Goal: Transaction & Acquisition: Book appointment/travel/reservation

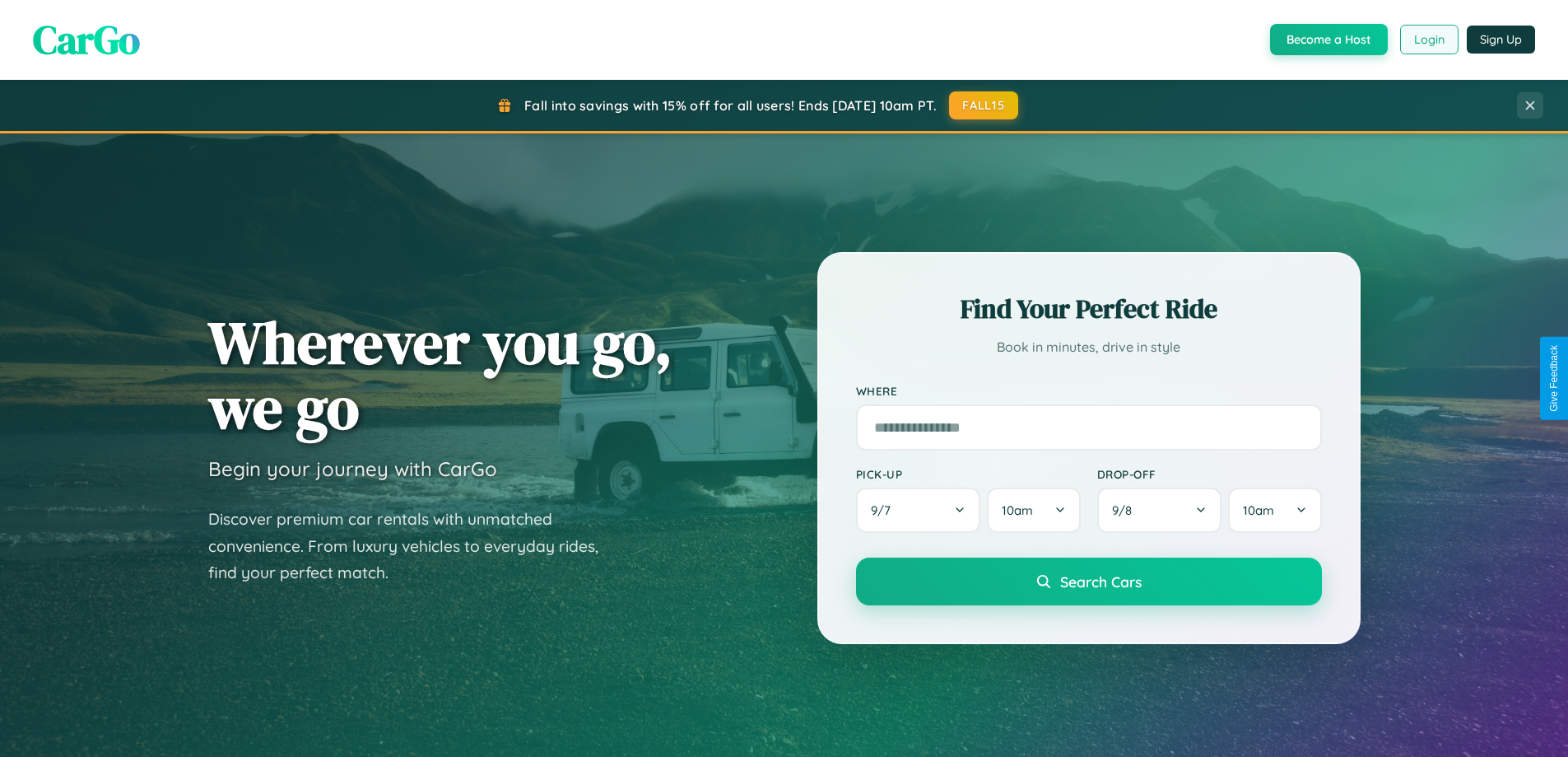
click at [1428, 39] on button "Login" at bounding box center [1430, 39] width 58 height 29
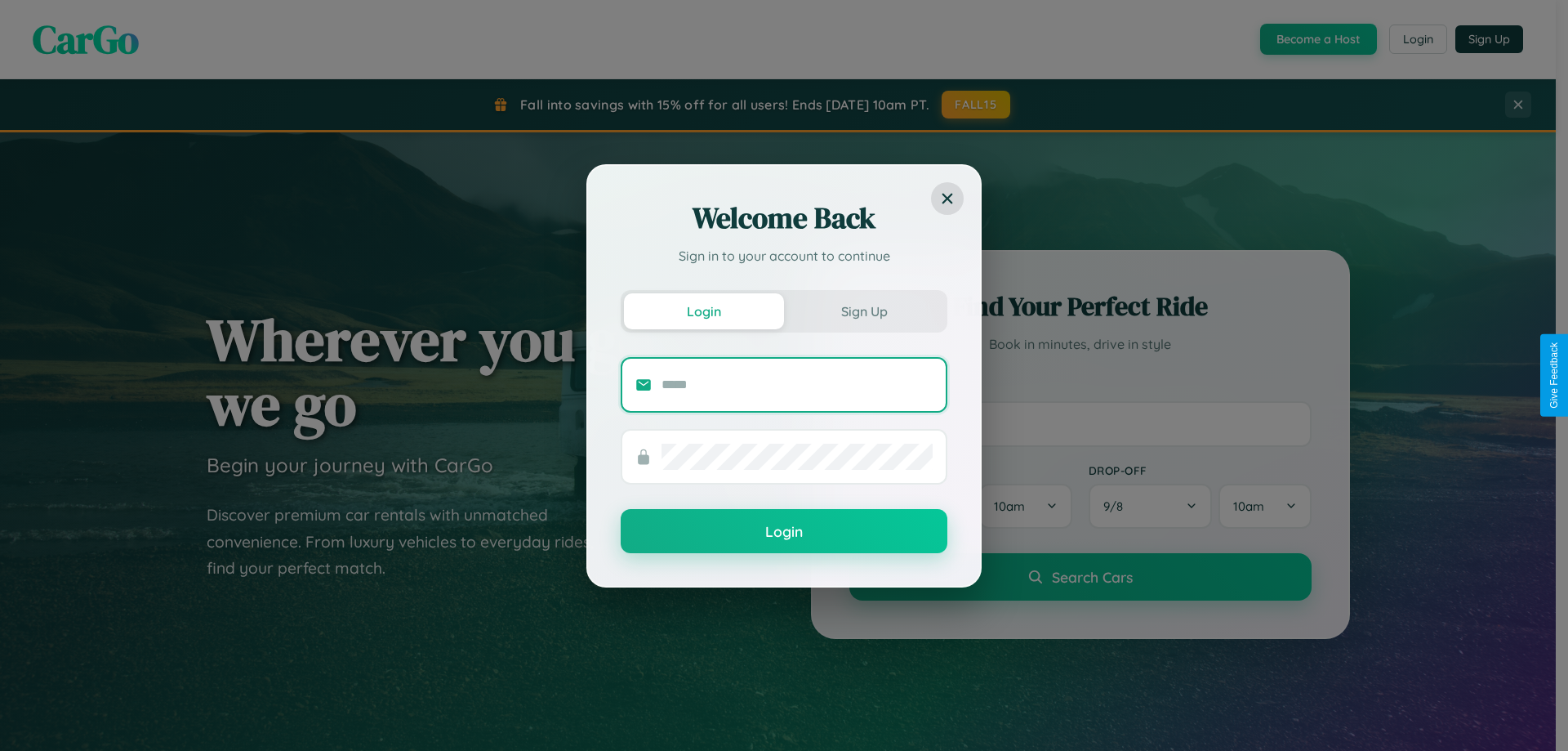
click at [797, 384] on input "text" at bounding box center [796, 384] width 271 height 26
type input "**********"
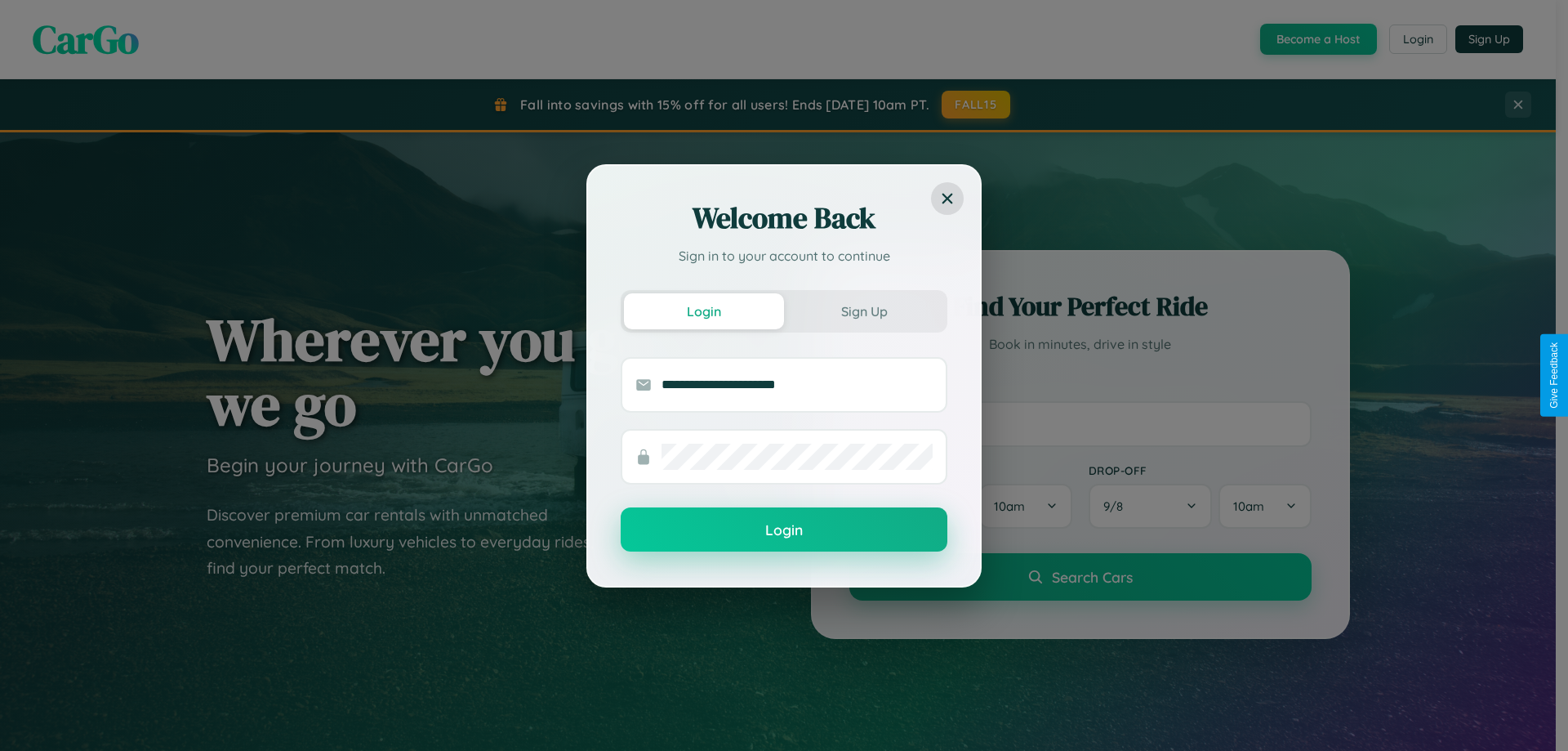
click at [784, 530] on button "Login" at bounding box center [784, 529] width 327 height 44
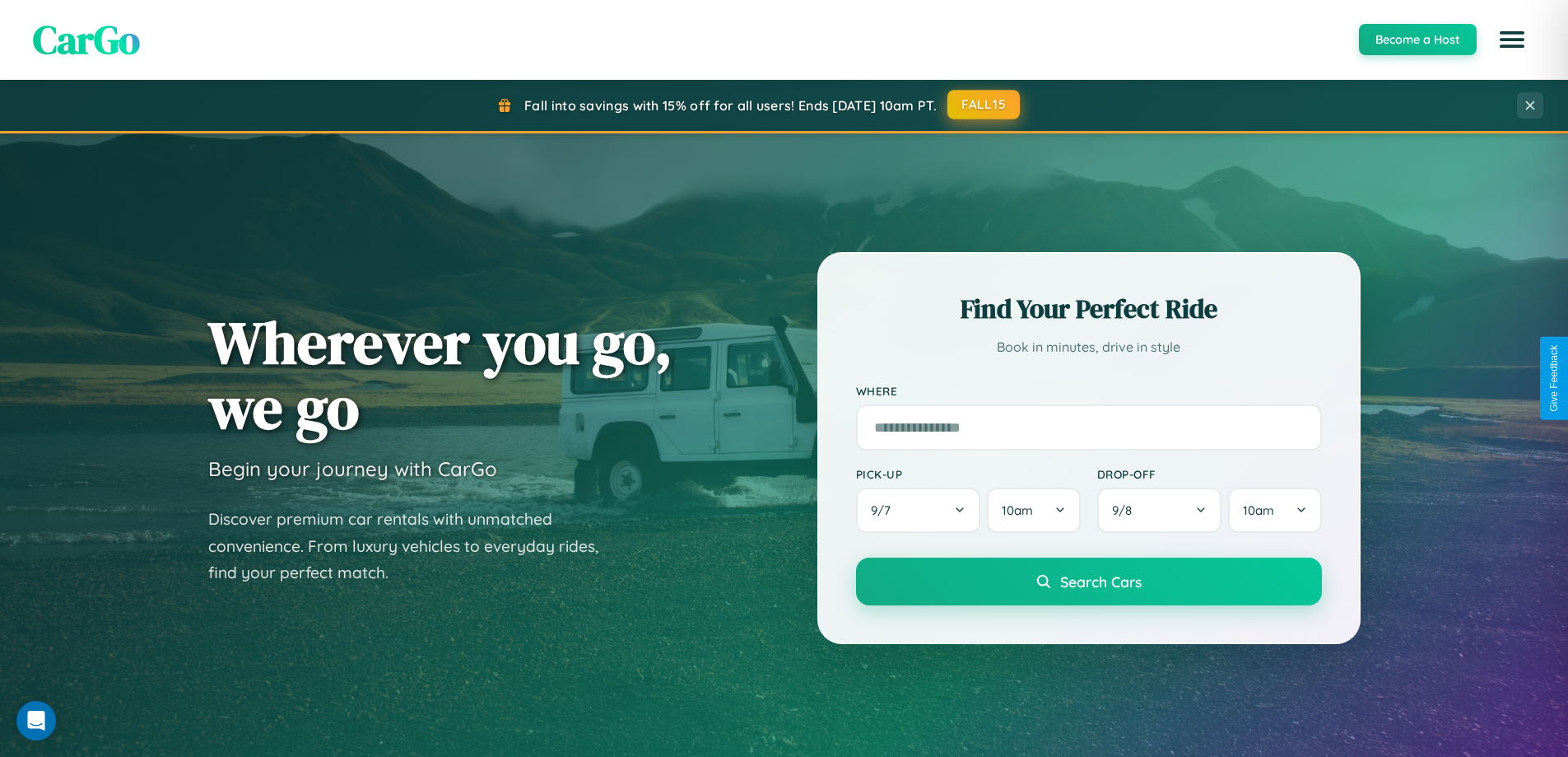
click at [984, 104] on button "FALL15" at bounding box center [984, 104] width 72 height 29
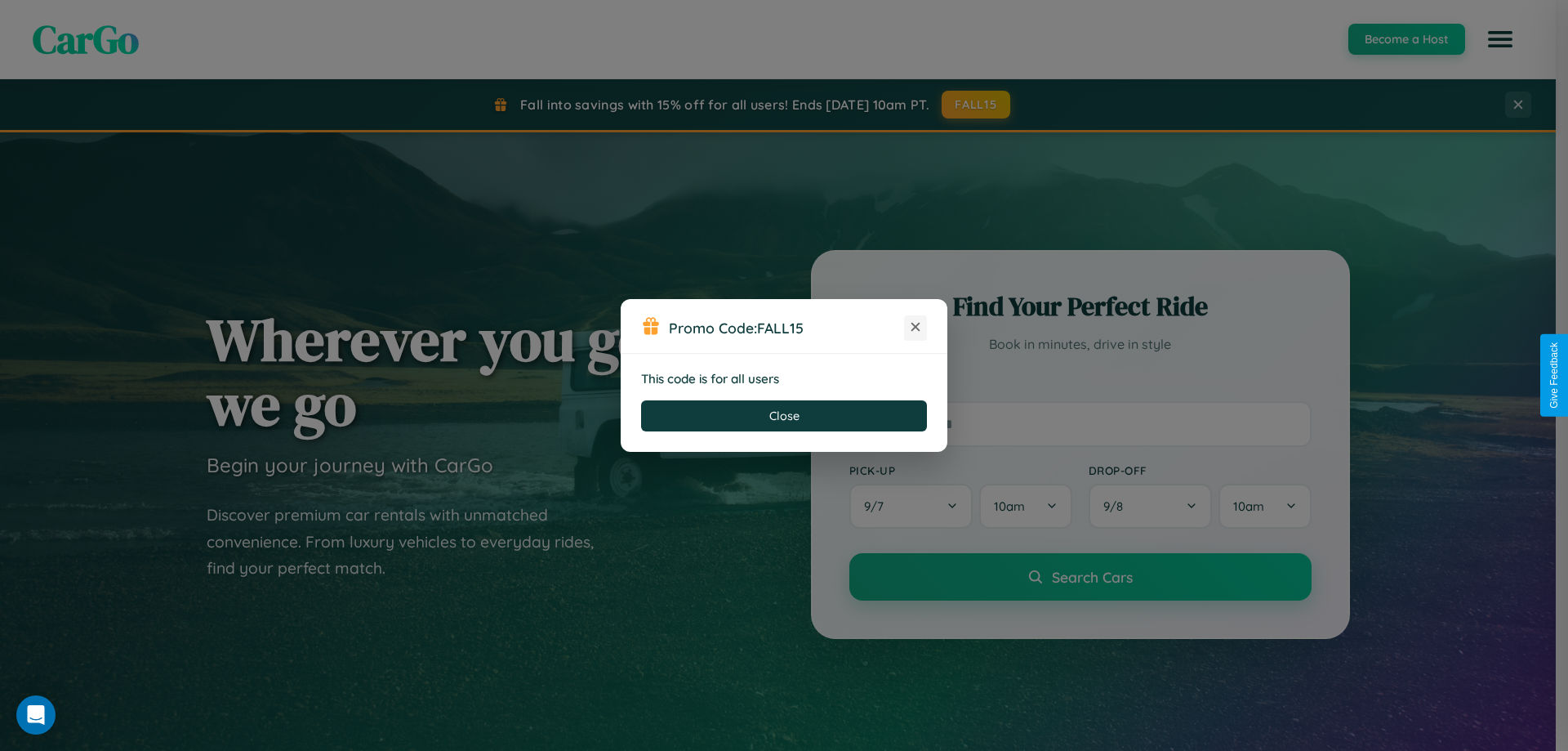
click at [916, 328] on icon at bounding box center [916, 327] width 16 height 16
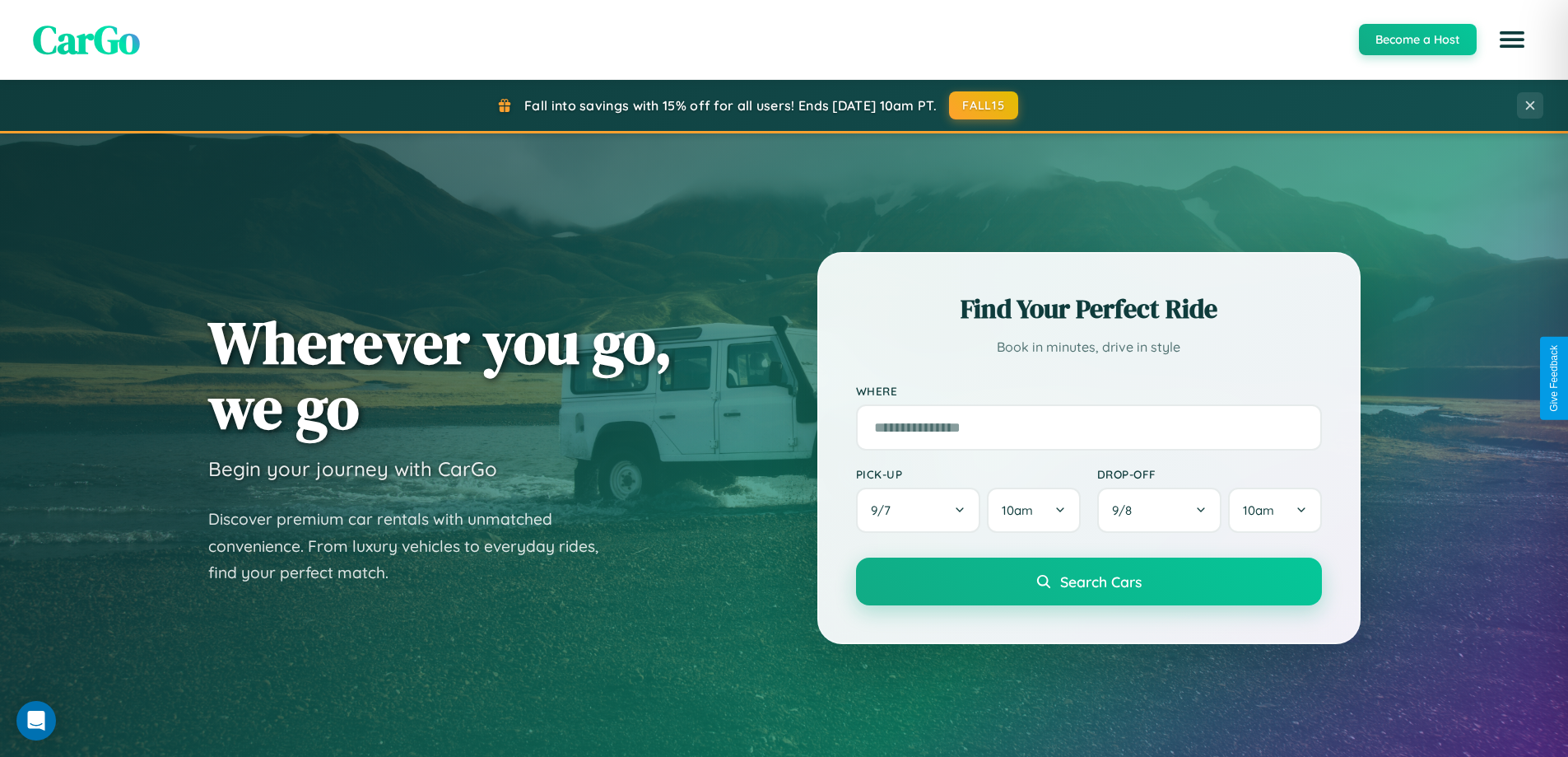
scroll to position [1133, 0]
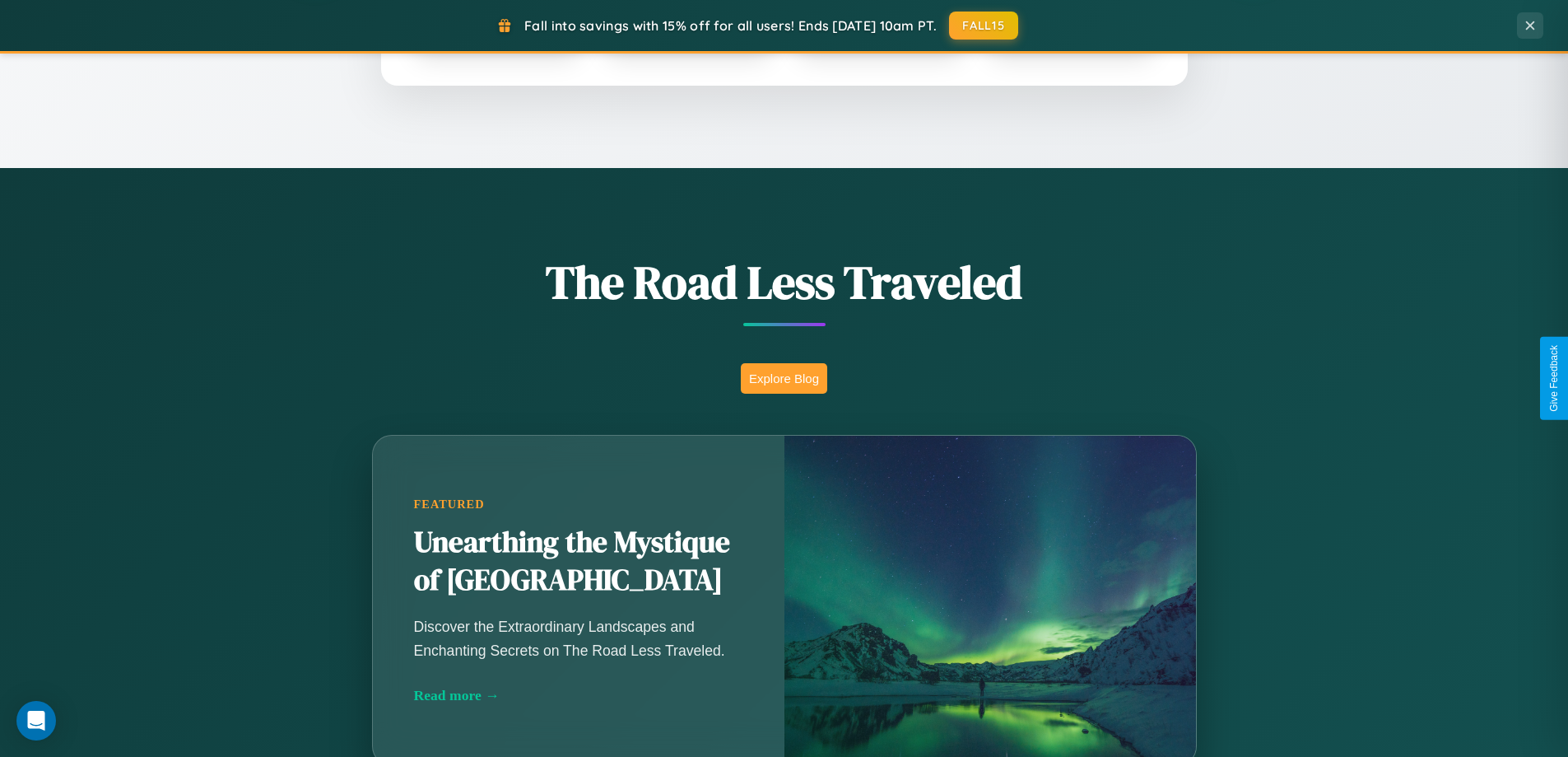
click at [784, 378] on button "Explore Blog" at bounding box center [784, 378] width 87 height 30
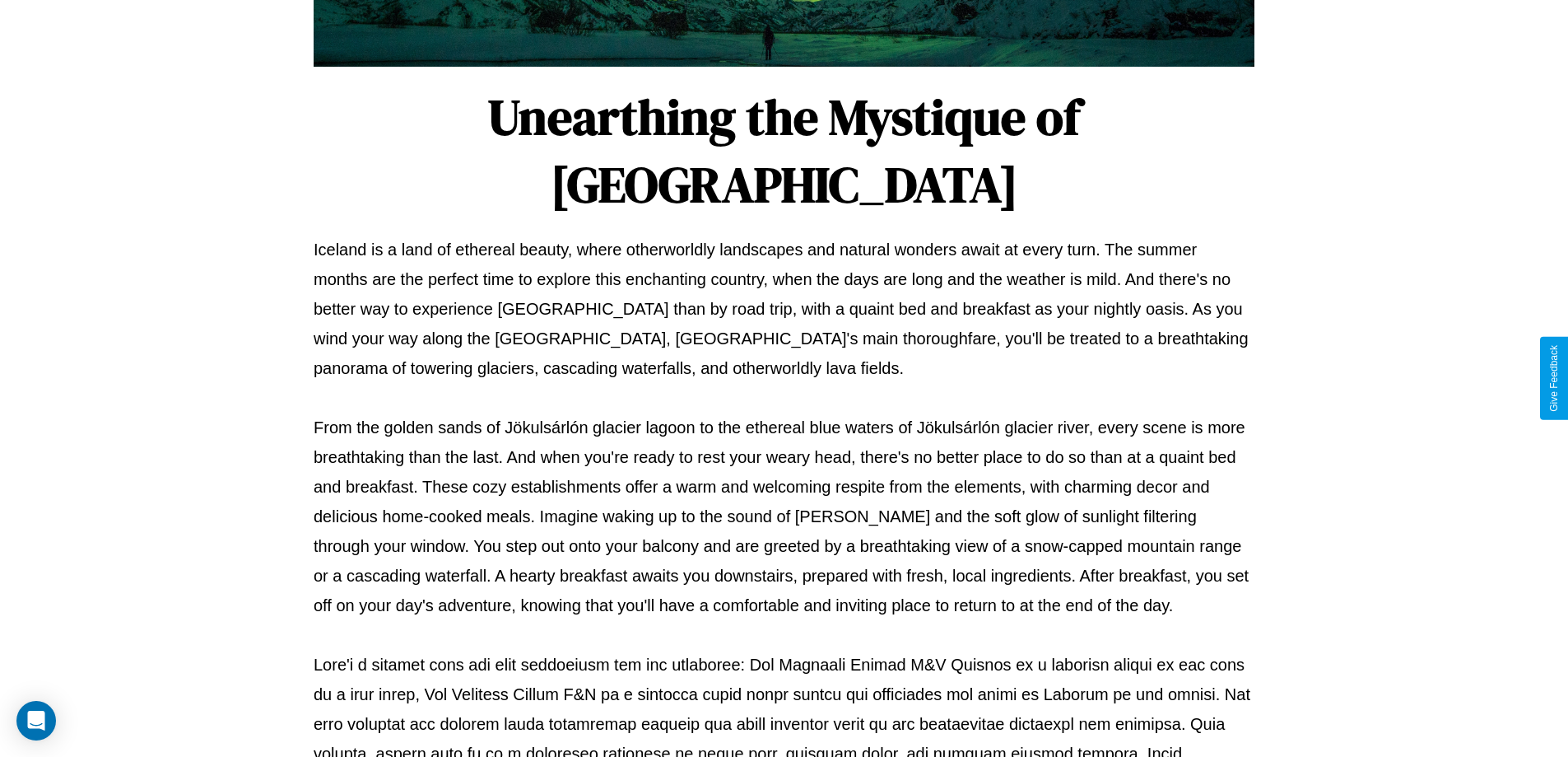
scroll to position [532, 0]
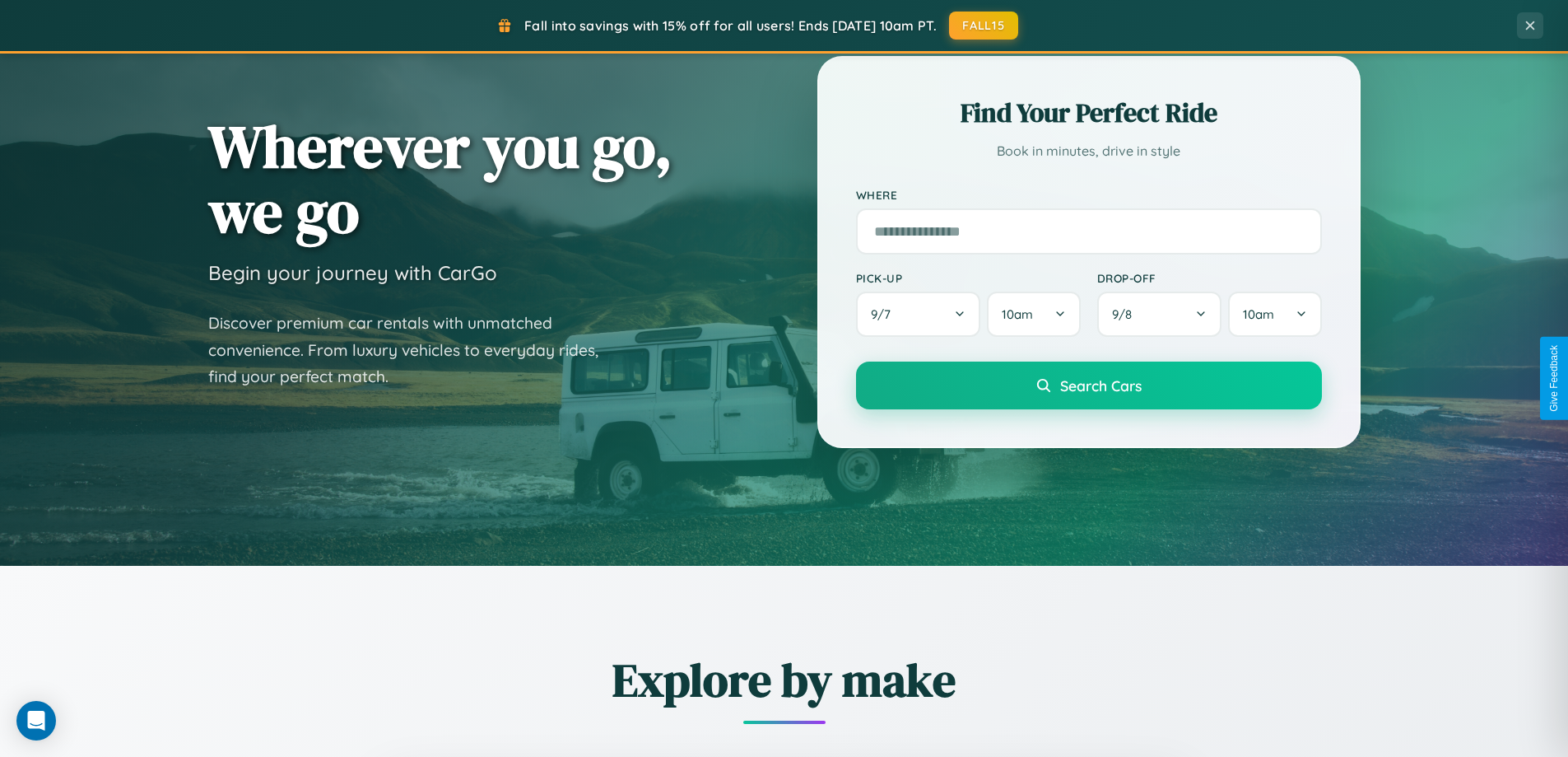
scroll to position [48, 0]
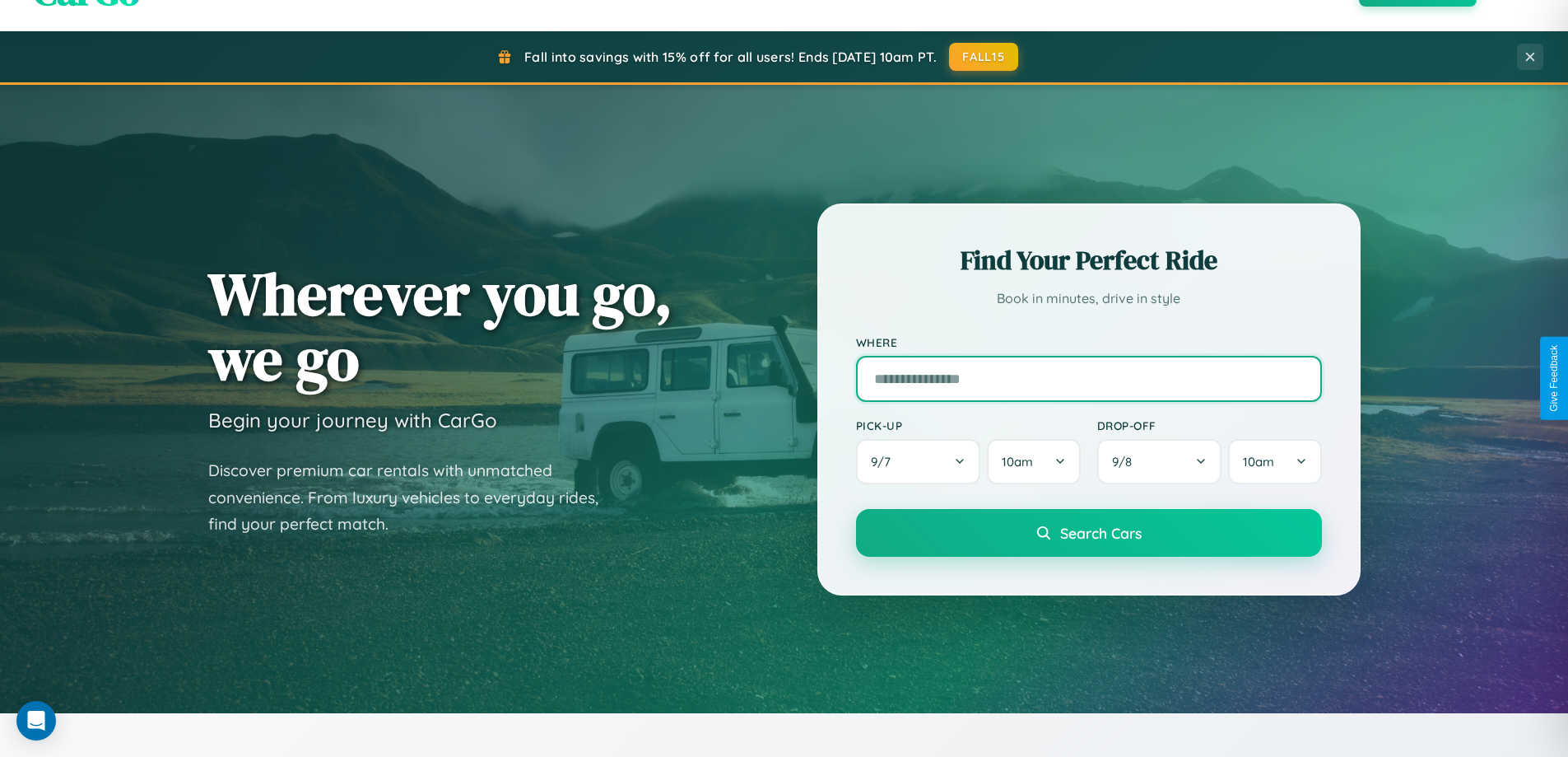
click at [1089, 378] on input "text" at bounding box center [1089, 378] width 466 height 46
type input "**********"
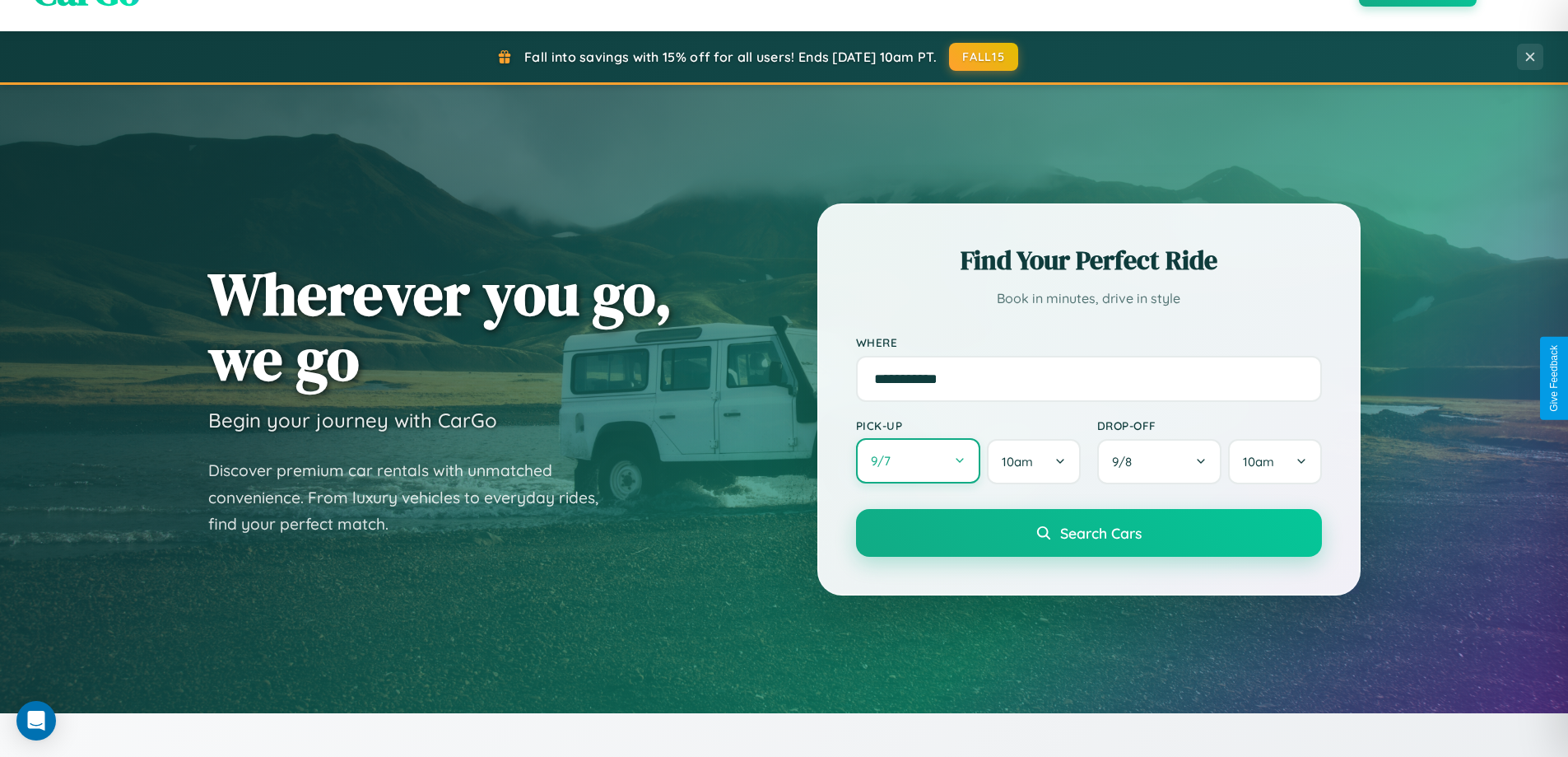
click at [918, 462] on button "9 / 7" at bounding box center [919, 461] width 125 height 46
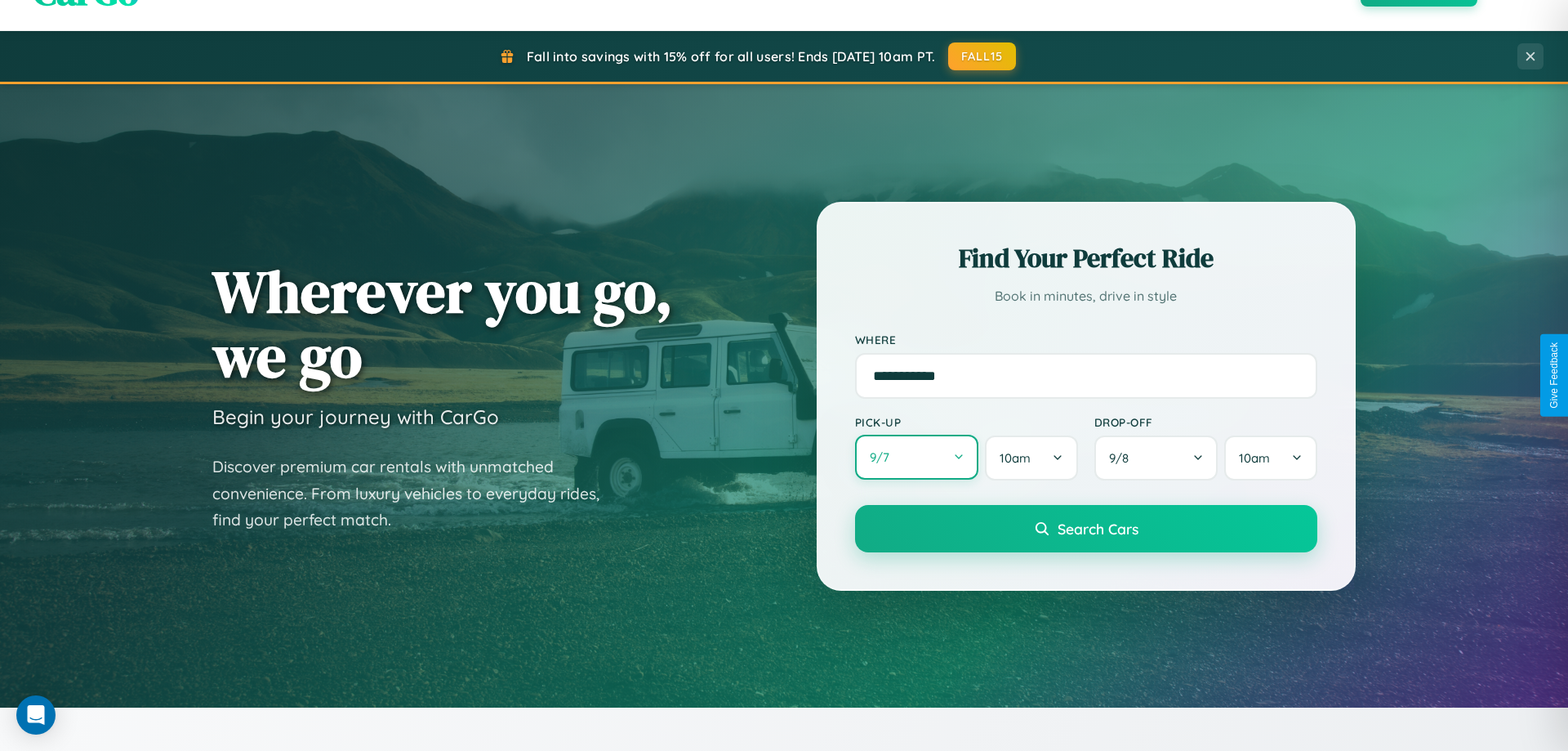
select select "*"
select select "****"
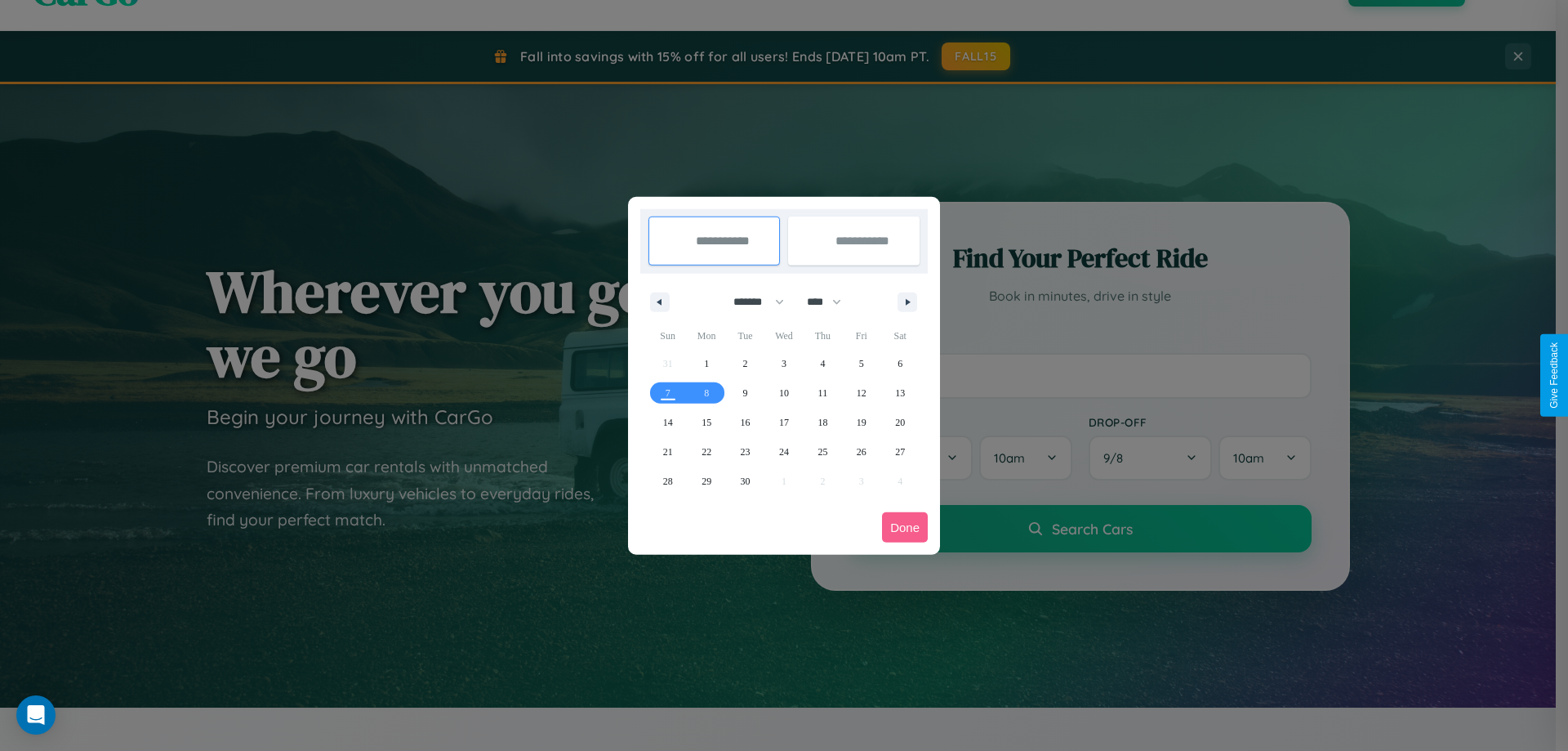
click at [751, 302] on select "******* ******** ***** ***** *** **** **** ****** ********* ******* ******** **…" at bounding box center [755, 302] width 70 height 27
click at [822, 392] on span "11" at bounding box center [822, 392] width 10 height 29
type input "**********"
click at [784, 421] on span "17" at bounding box center [784, 422] width 10 height 29
type input "**********"
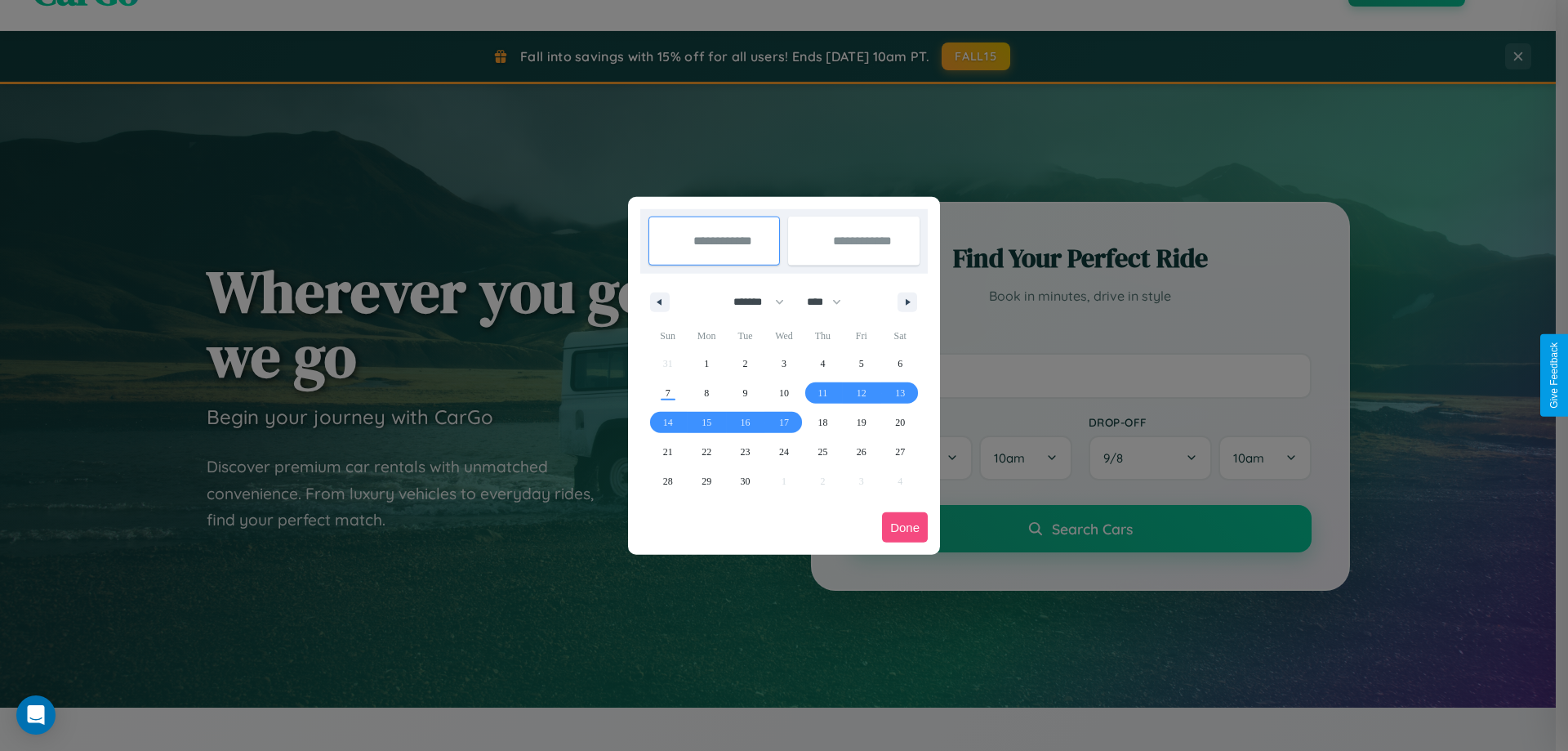
click at [905, 527] on button "Done" at bounding box center [905, 526] width 45 height 30
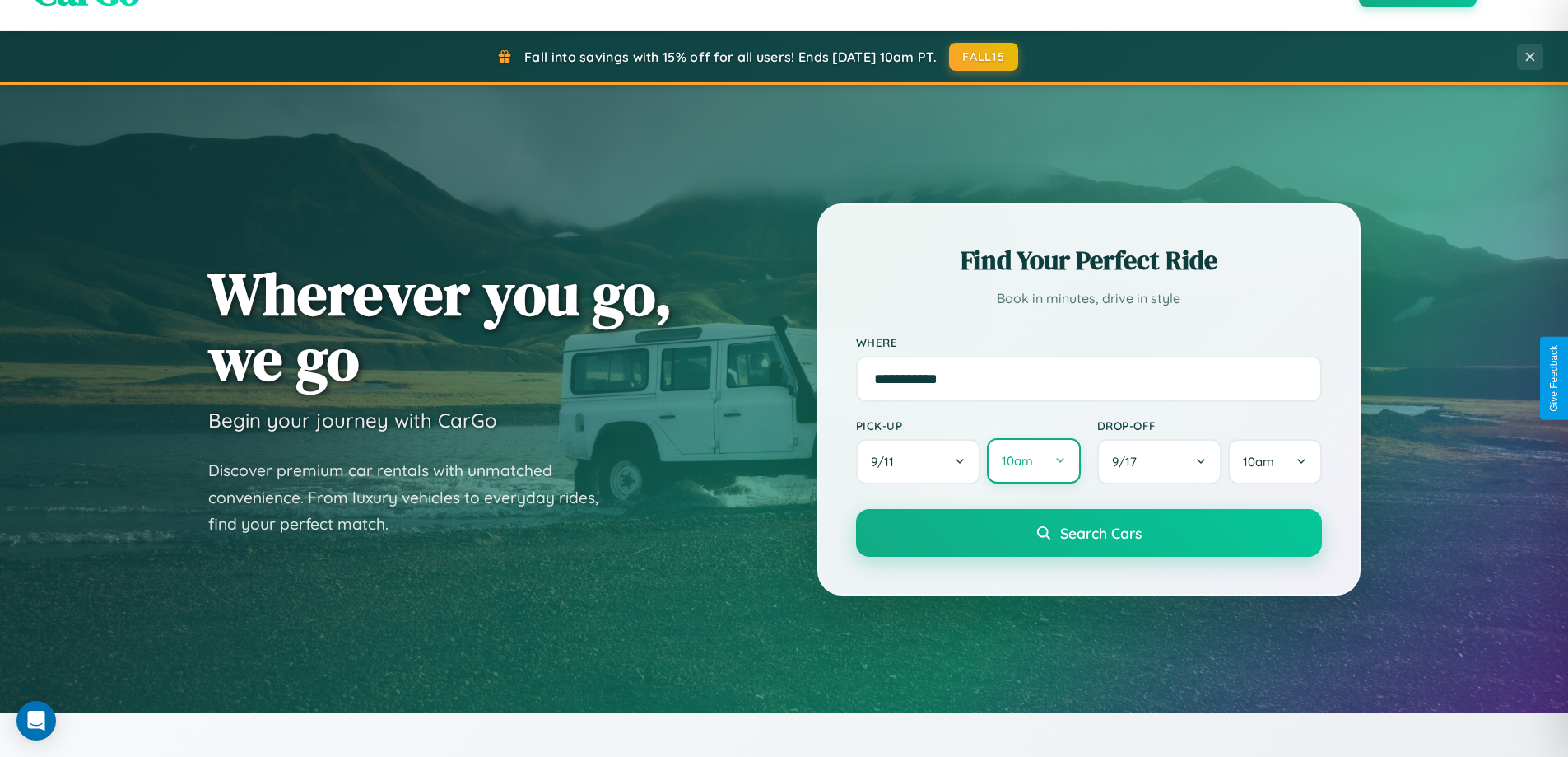
click at [1033, 461] on button "10am" at bounding box center [1034, 461] width 93 height 46
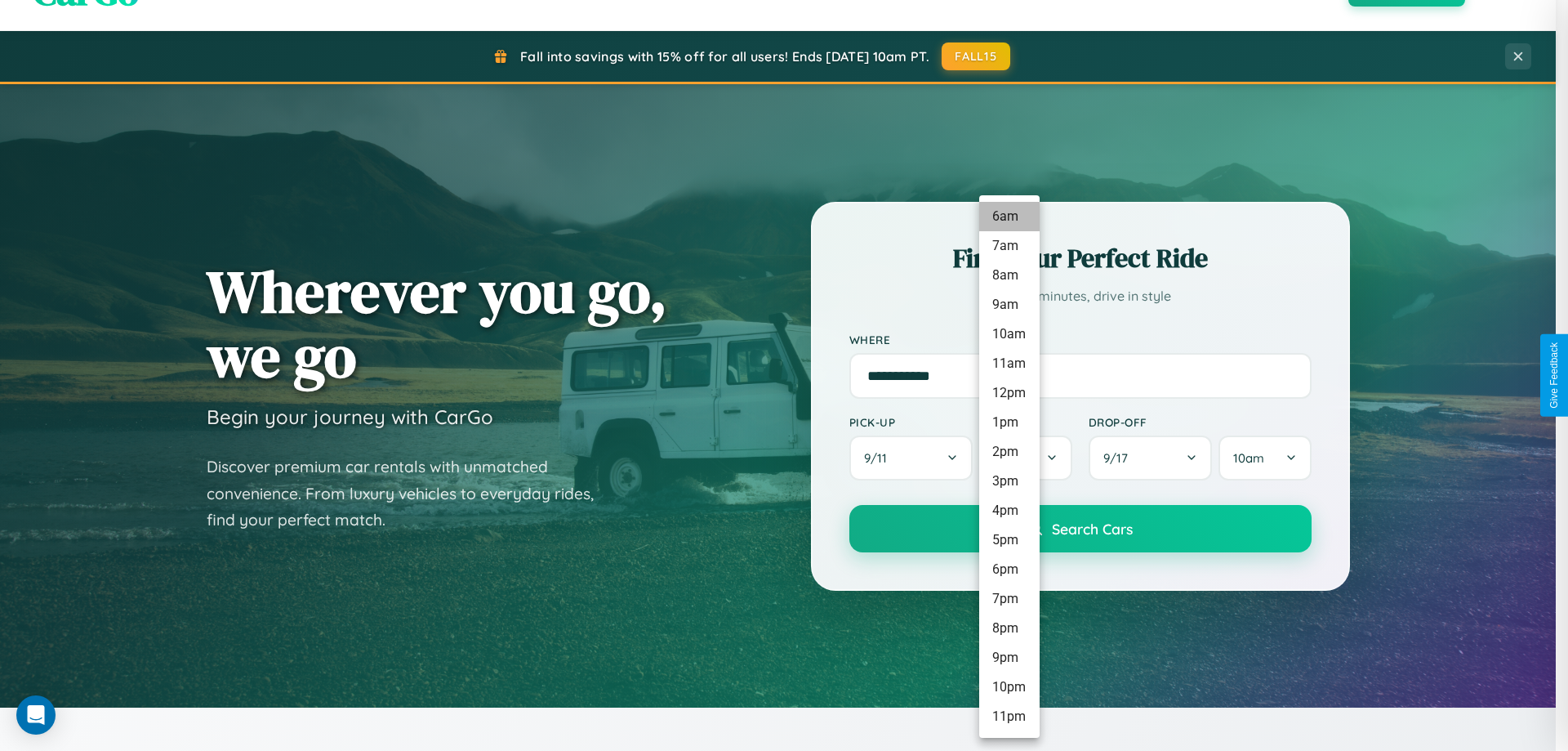
click at [1008, 217] on li "6am" at bounding box center [1009, 217] width 61 height 29
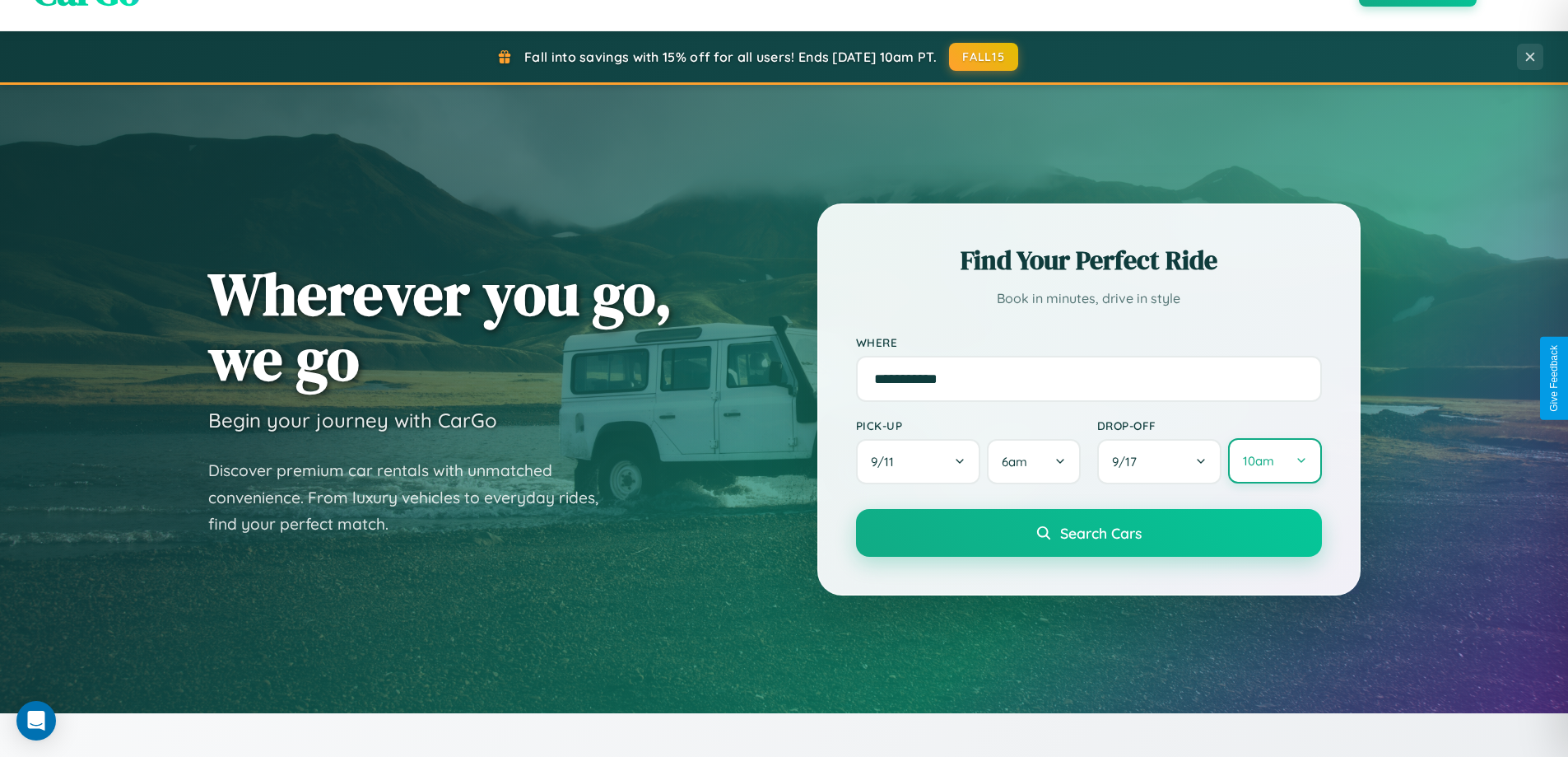
click at [1275, 461] on button "10am" at bounding box center [1275, 461] width 93 height 46
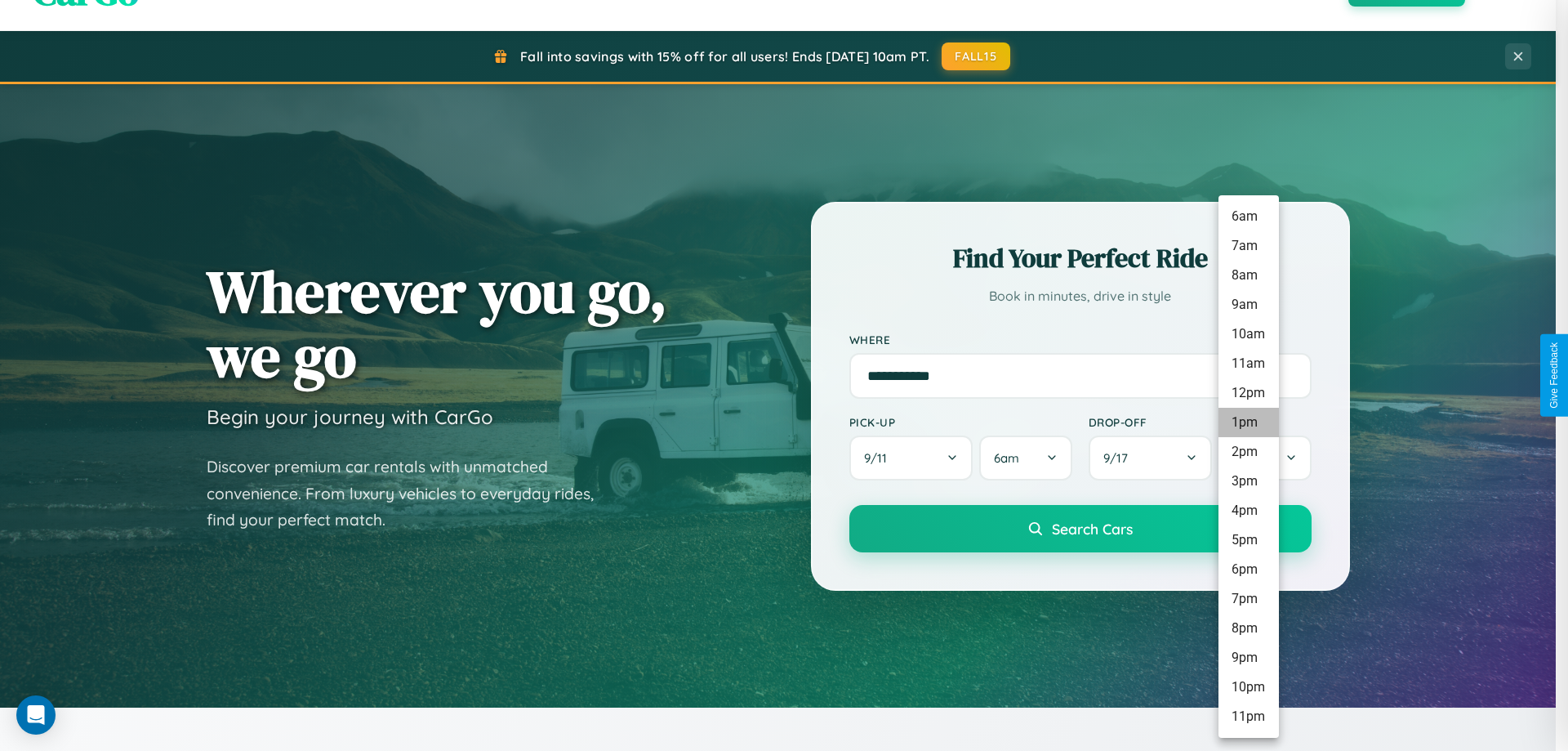
click at [1248, 422] on li "1pm" at bounding box center [1248, 422] width 61 height 29
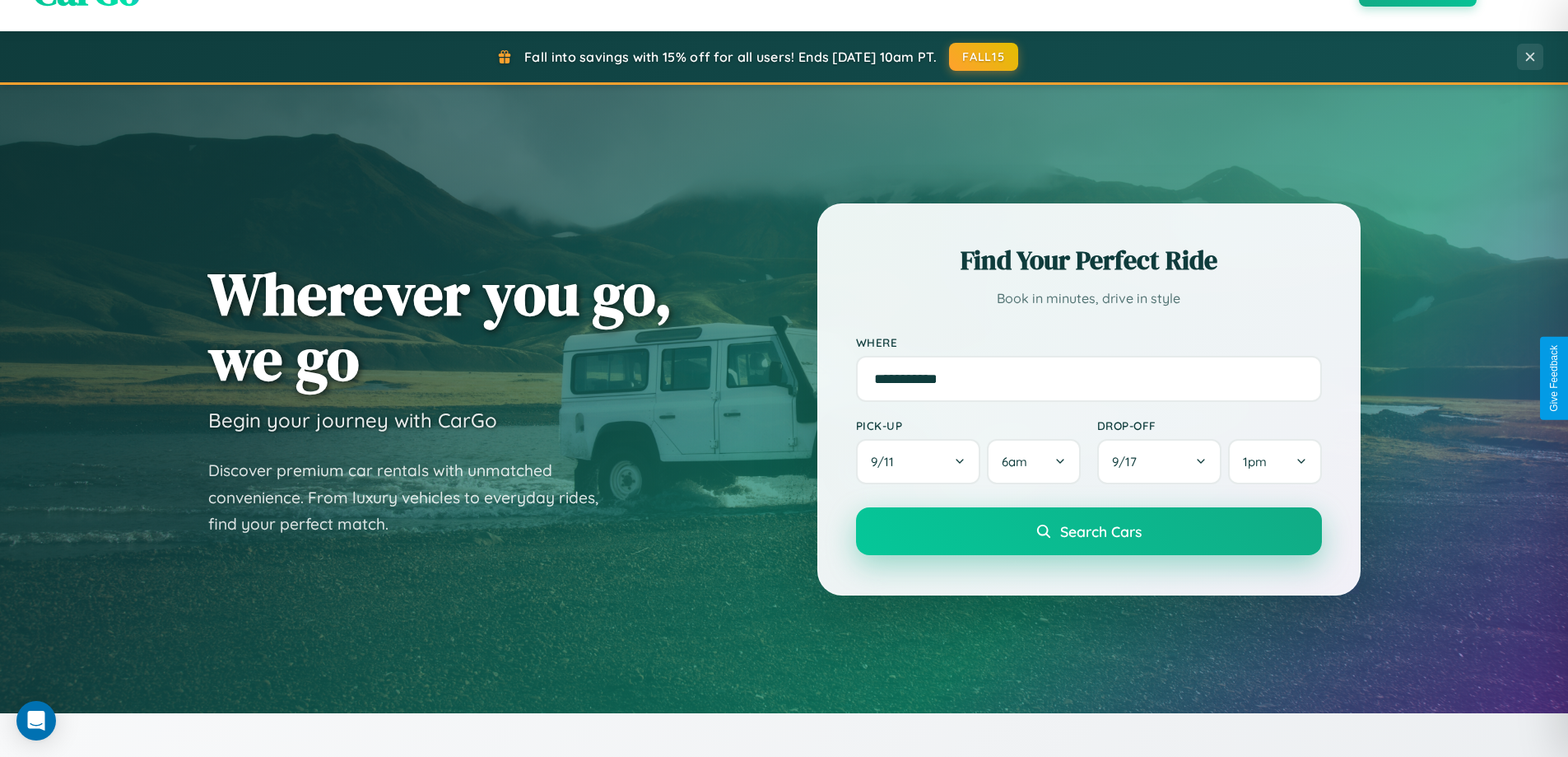
click at [1089, 532] on span "Search Cars" at bounding box center [1100, 531] width 81 height 18
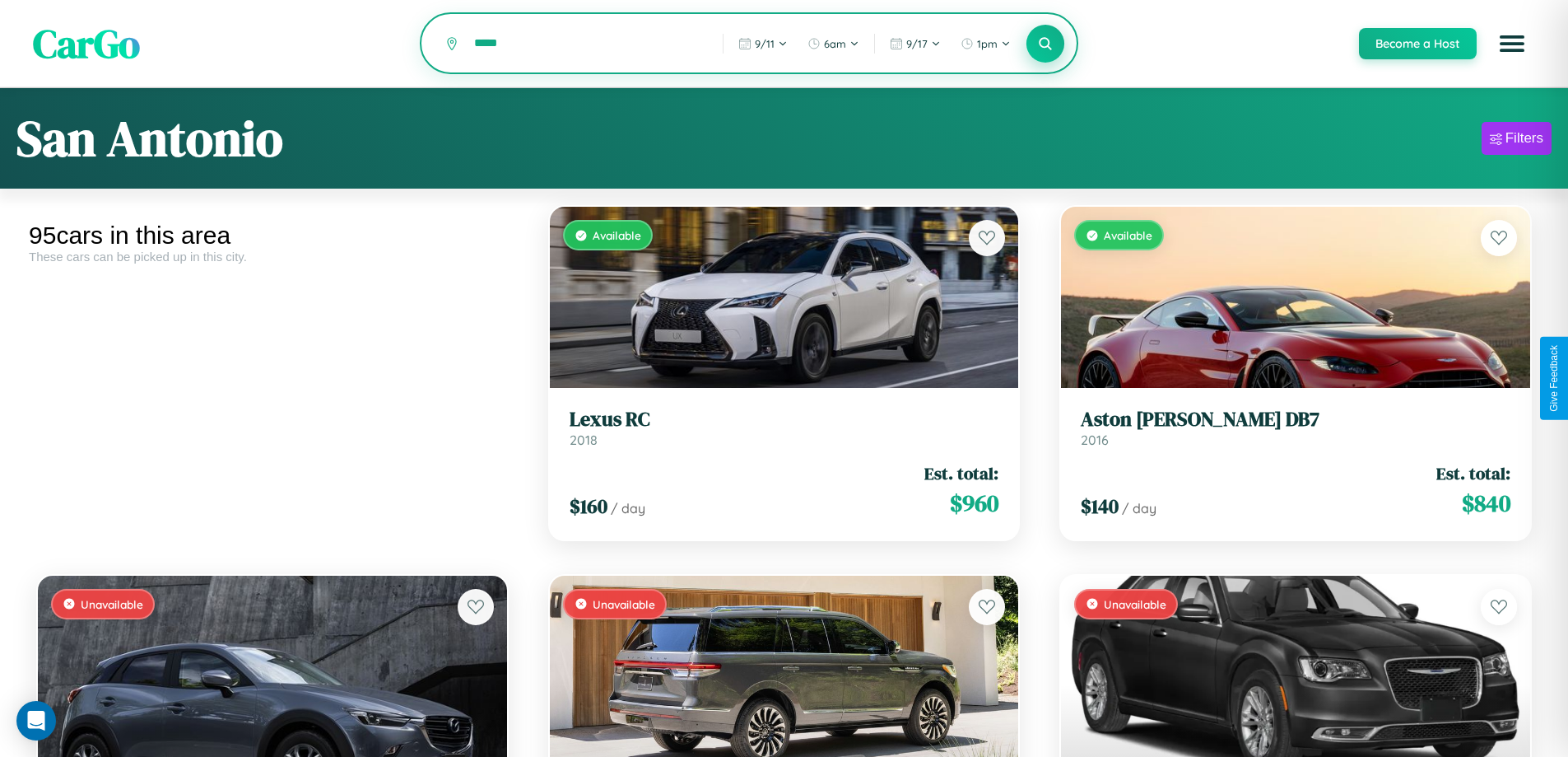
type input "*****"
click at [1045, 45] on icon at bounding box center [1046, 43] width 16 height 16
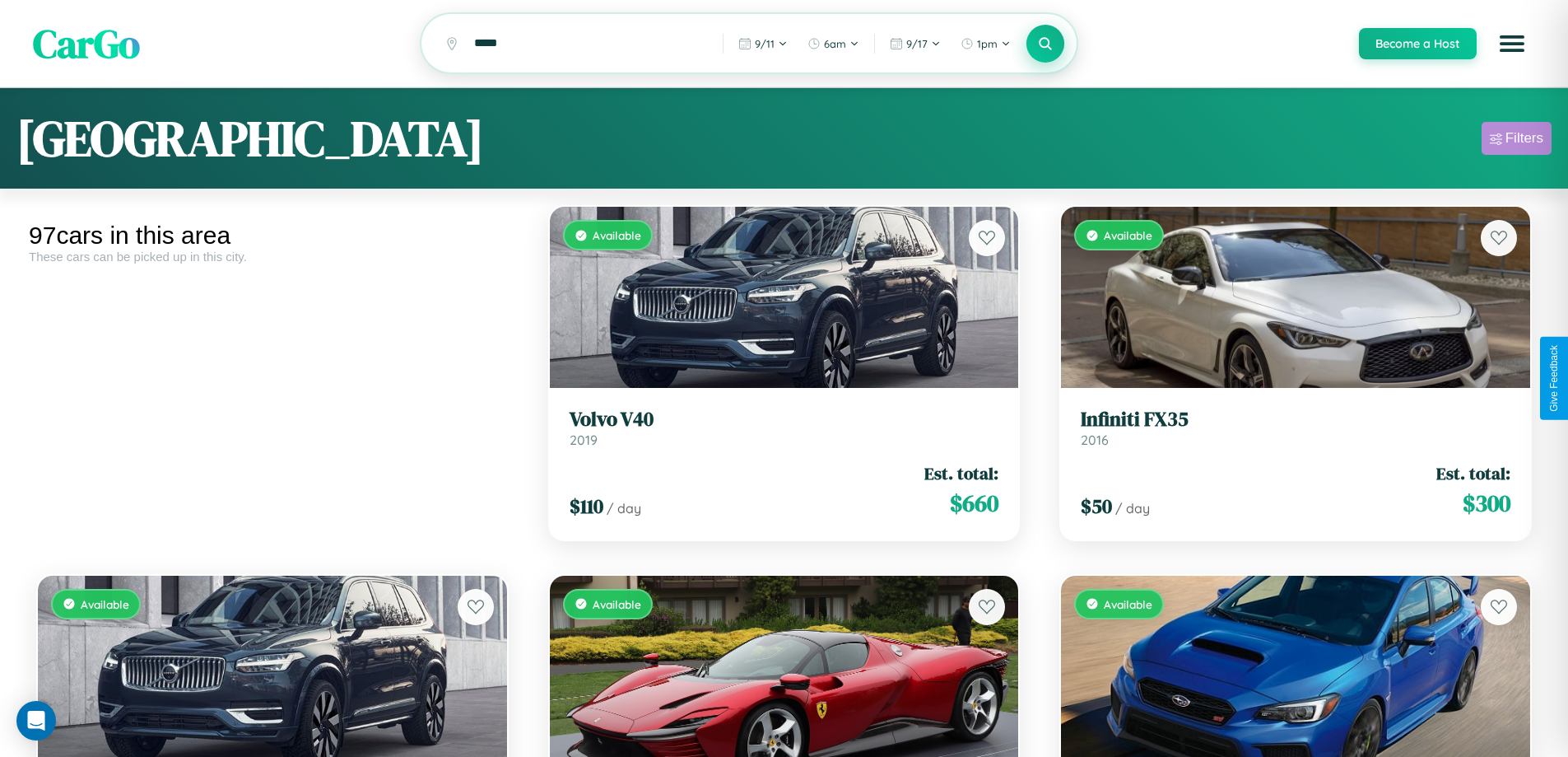
click at [1517, 141] on div "Filters" at bounding box center [1524, 138] width 37 height 16
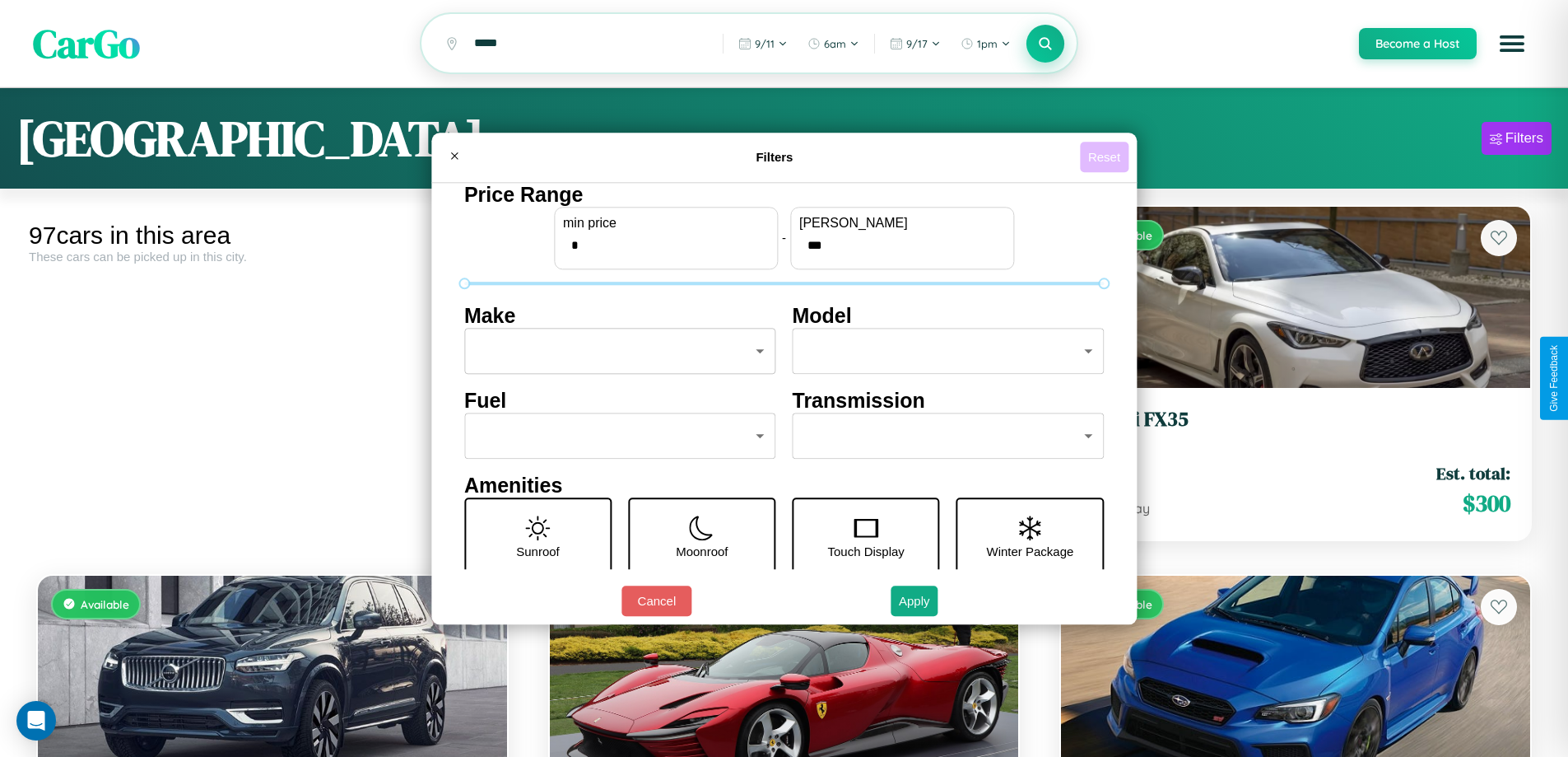
click at [1107, 156] on button "Reset" at bounding box center [1104, 156] width 48 height 30
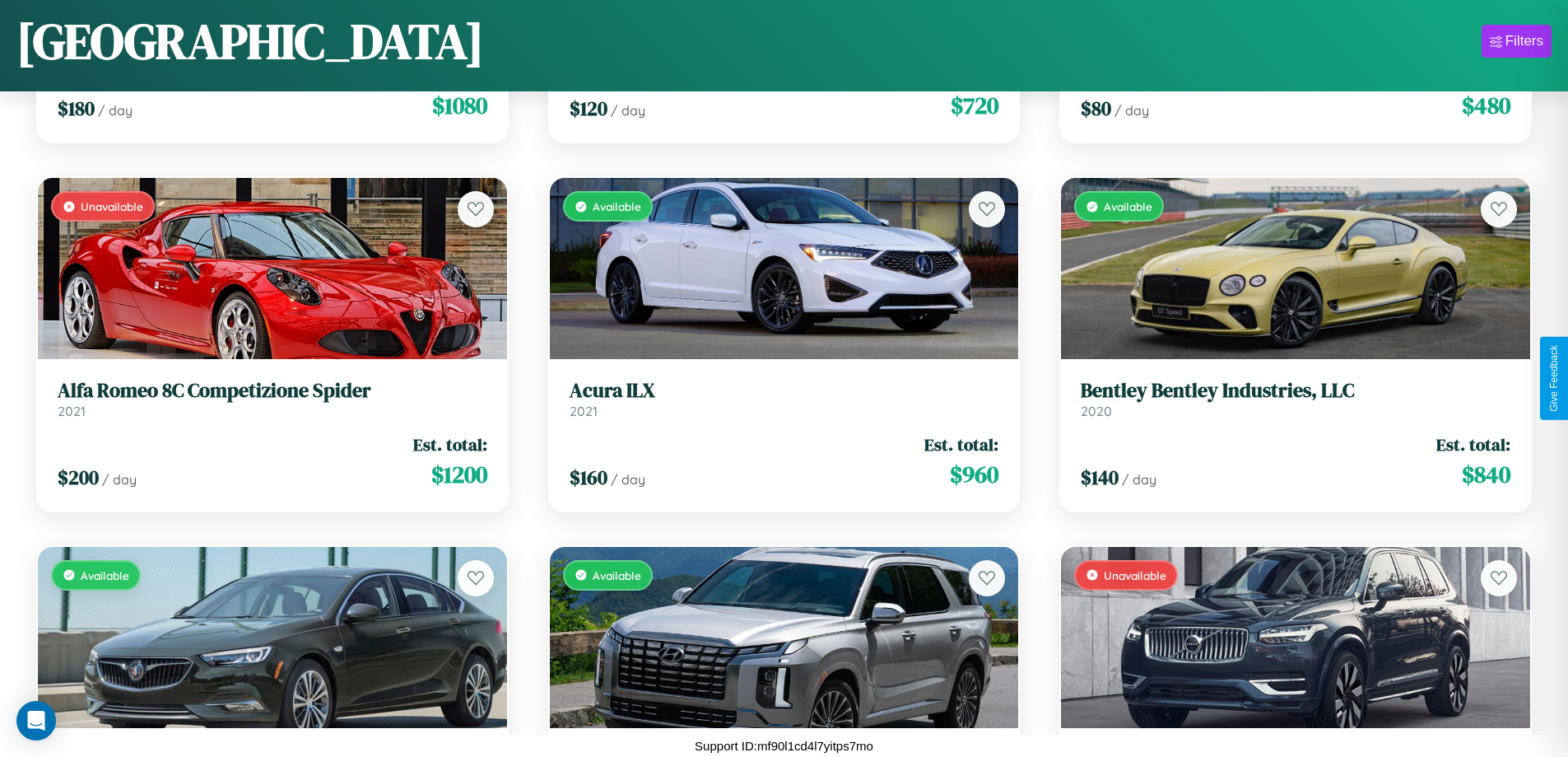
scroll to position [10185, 0]
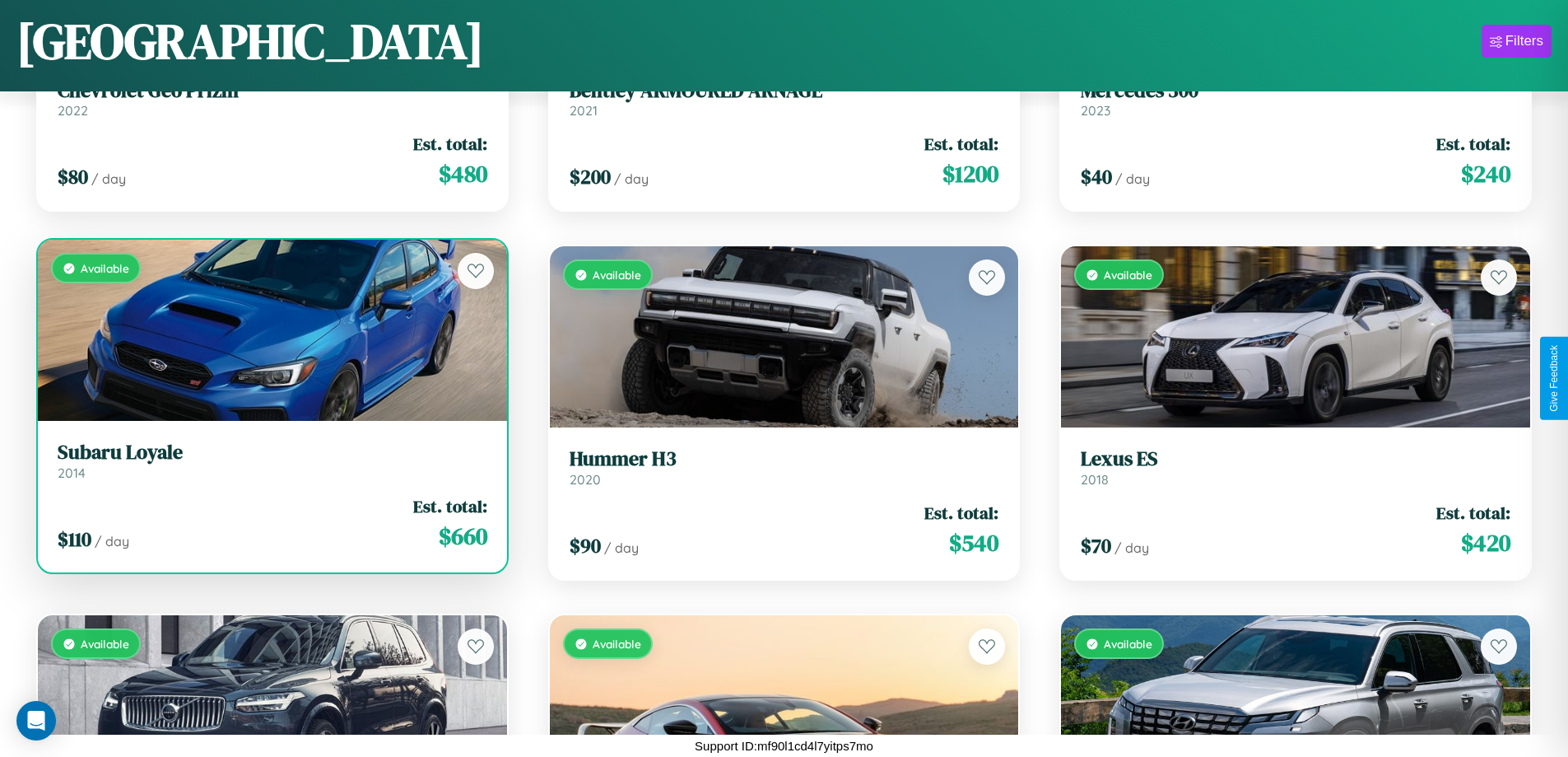
click at [270, 460] on h3 "Subaru Loyale" at bounding box center [272, 452] width 430 height 24
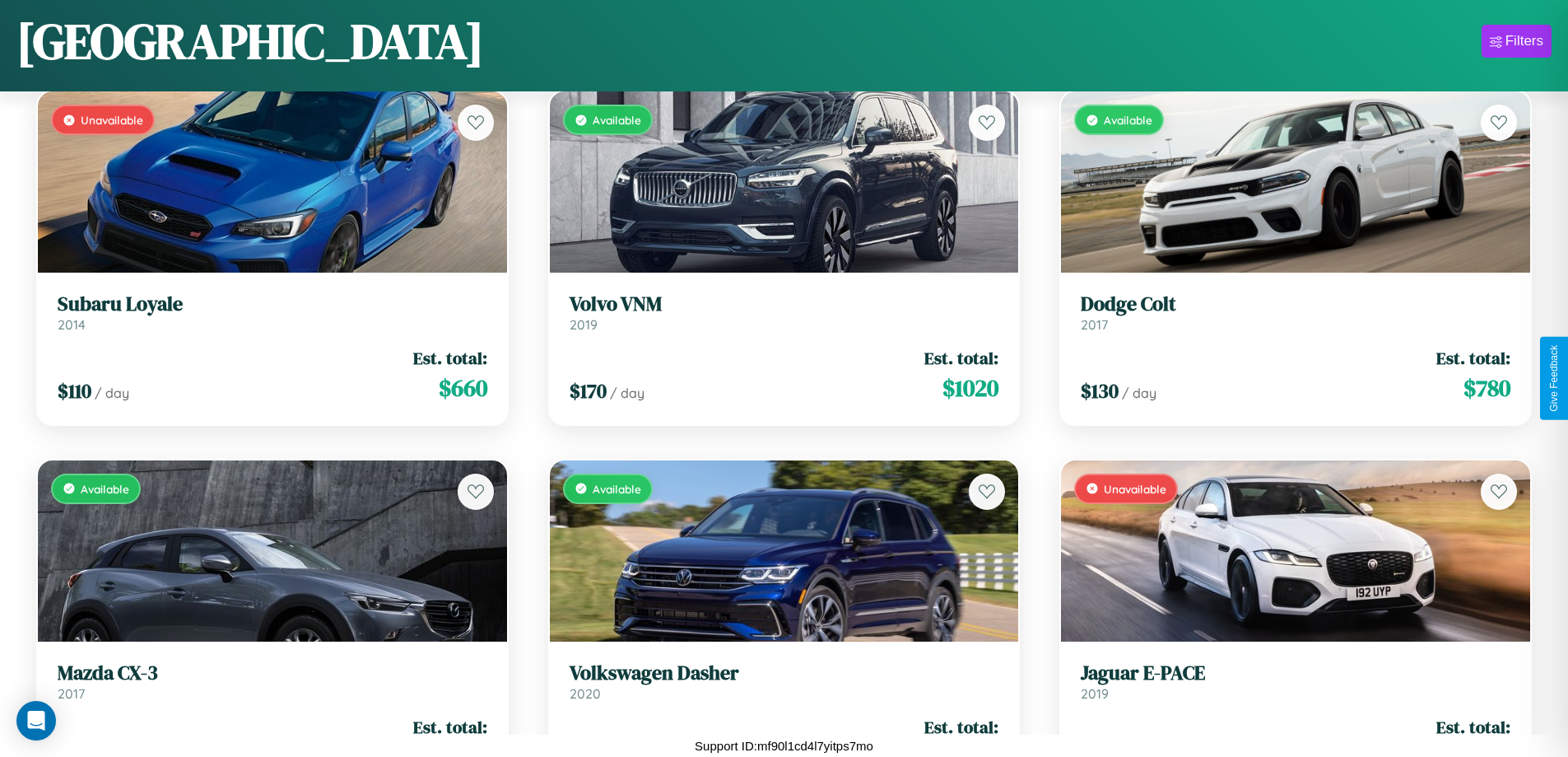
scroll to position [6499, 0]
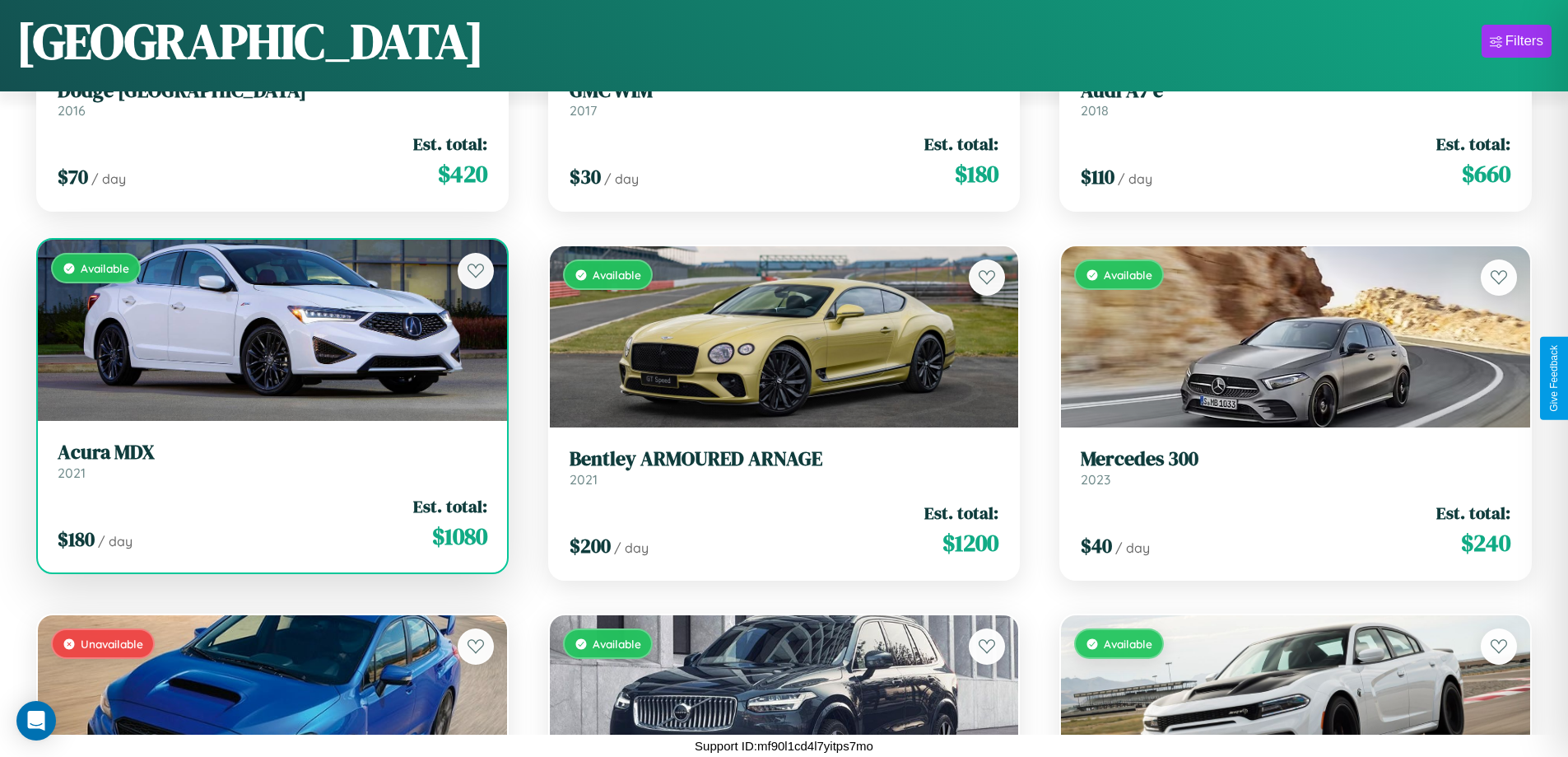
click at [270, 460] on h3 "Acura MDX" at bounding box center [272, 452] width 430 height 24
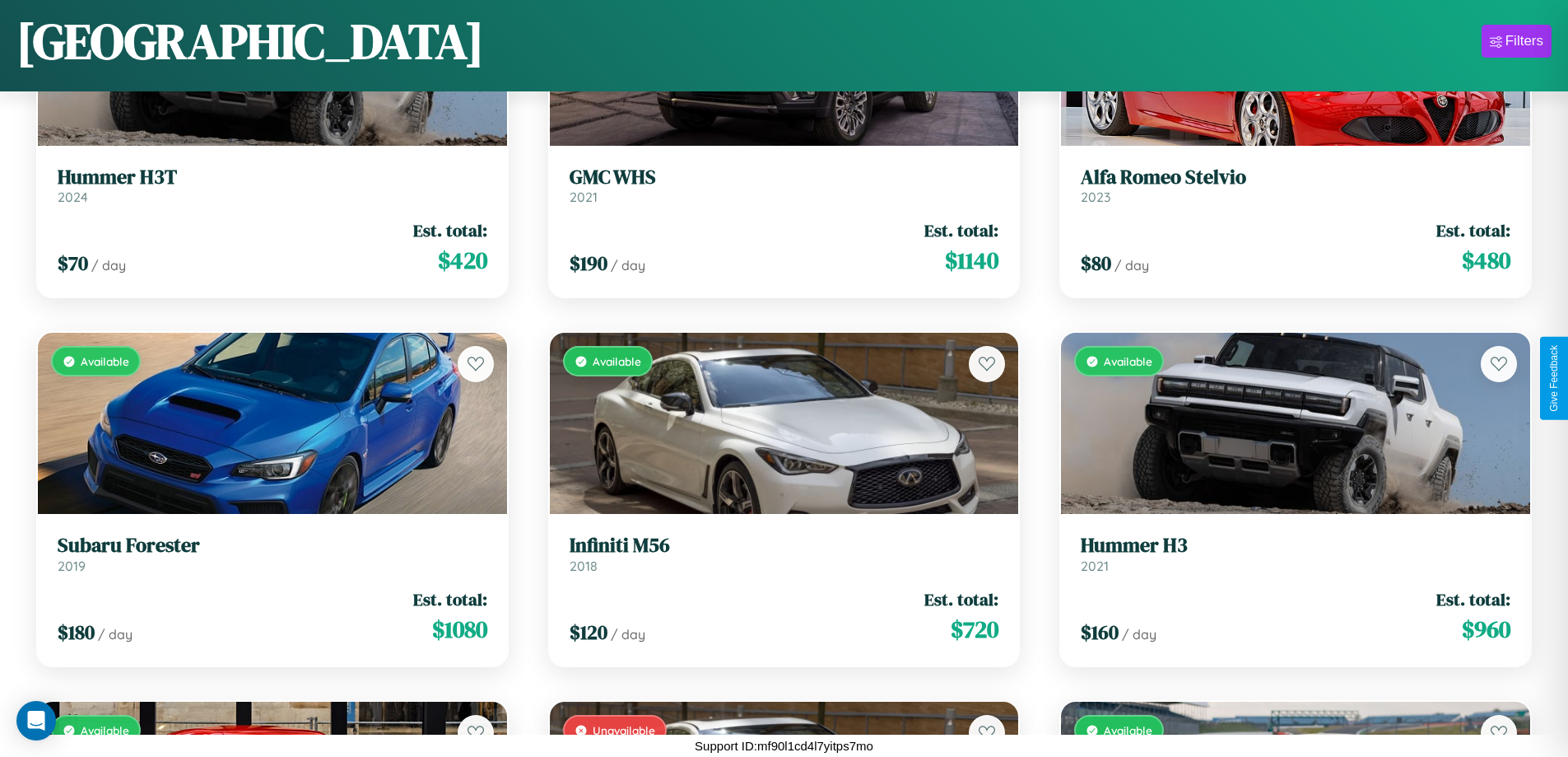
scroll to position [3181, 0]
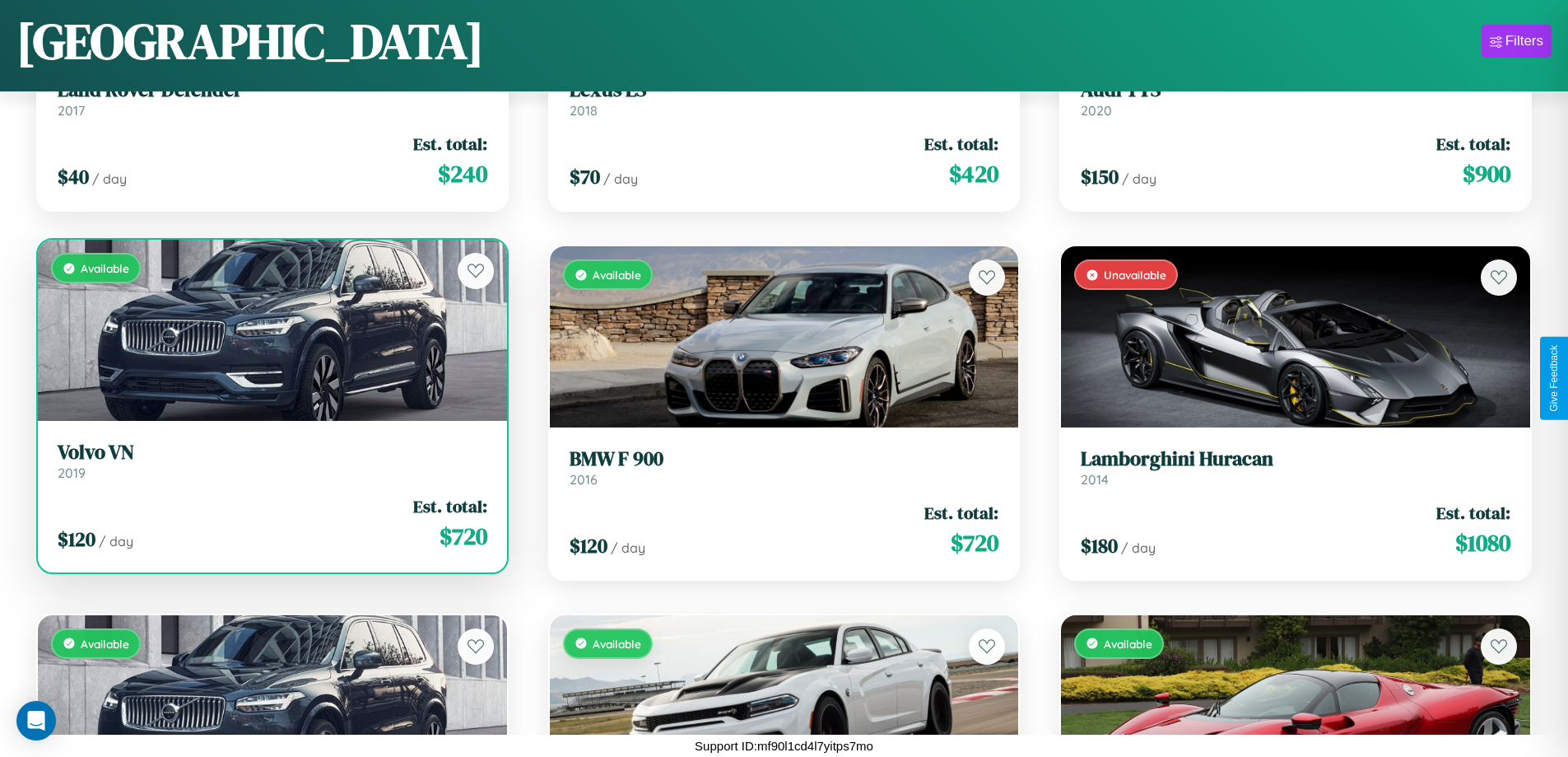
click at [270, 464] on link "Volvo VN 2019" at bounding box center [272, 460] width 430 height 40
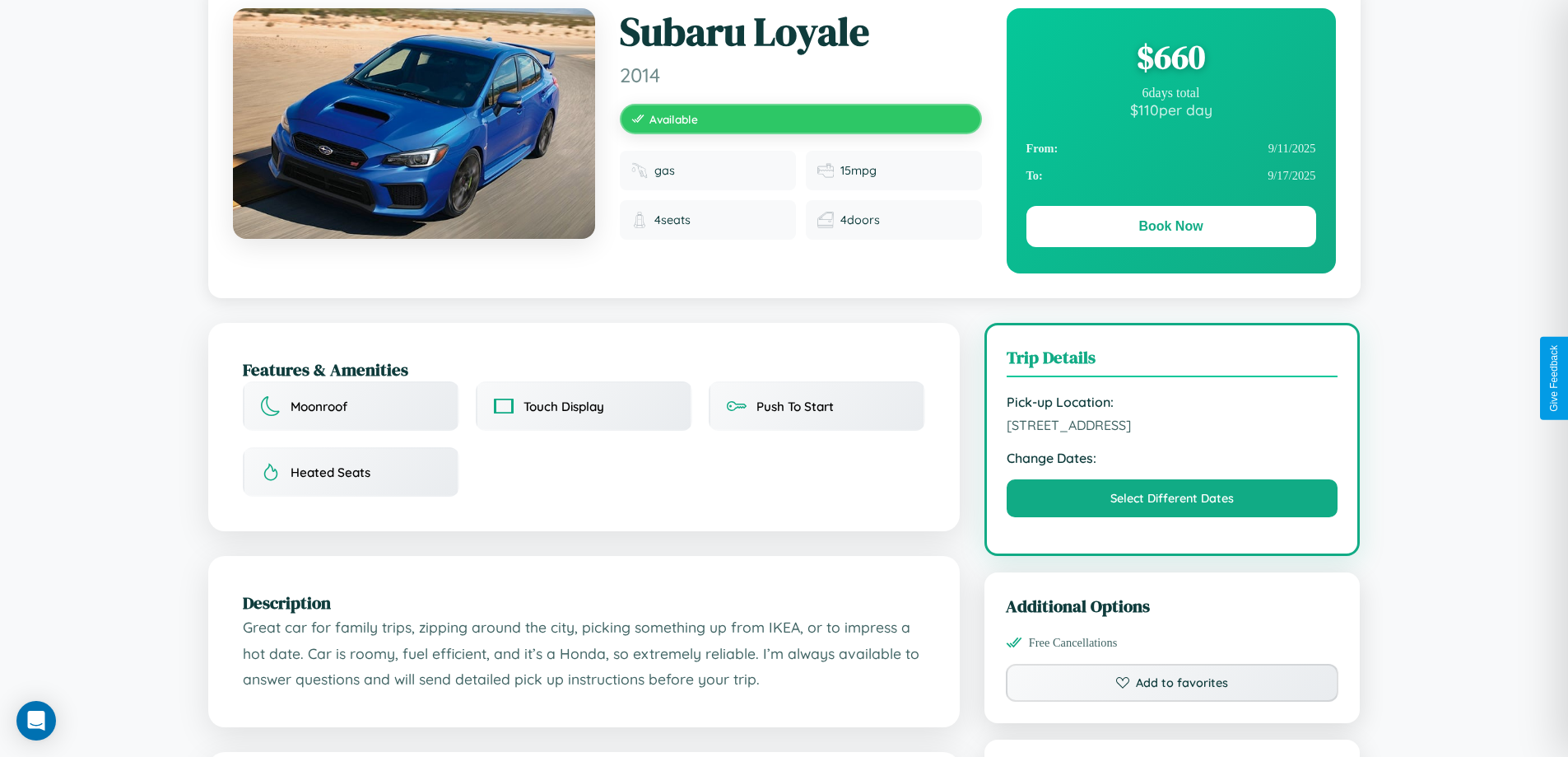
scroll to position [170, 0]
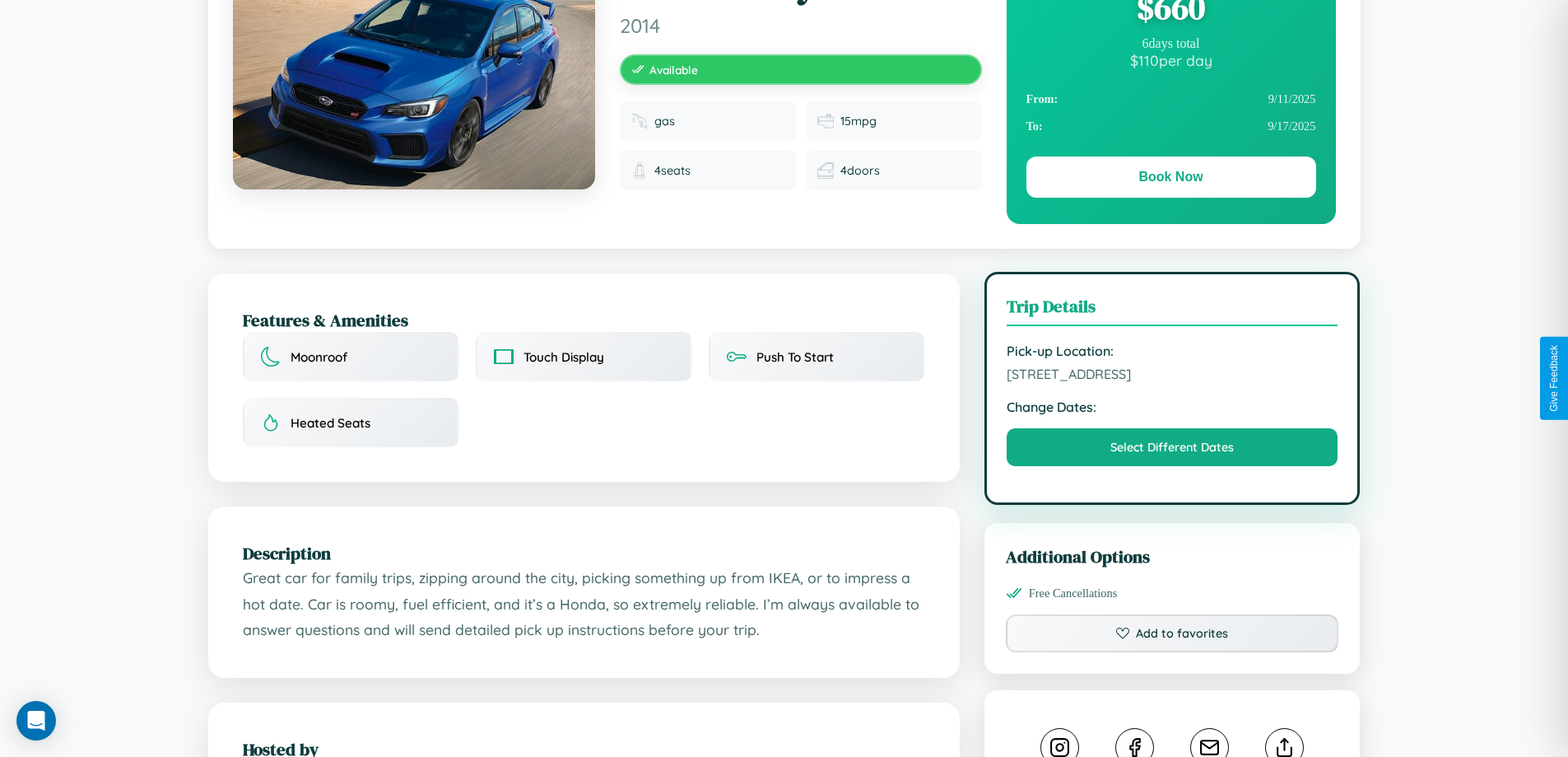
click at [1173, 376] on span "7564 School Street Delhi Delhi 52460 India" at bounding box center [1173, 373] width 331 height 16
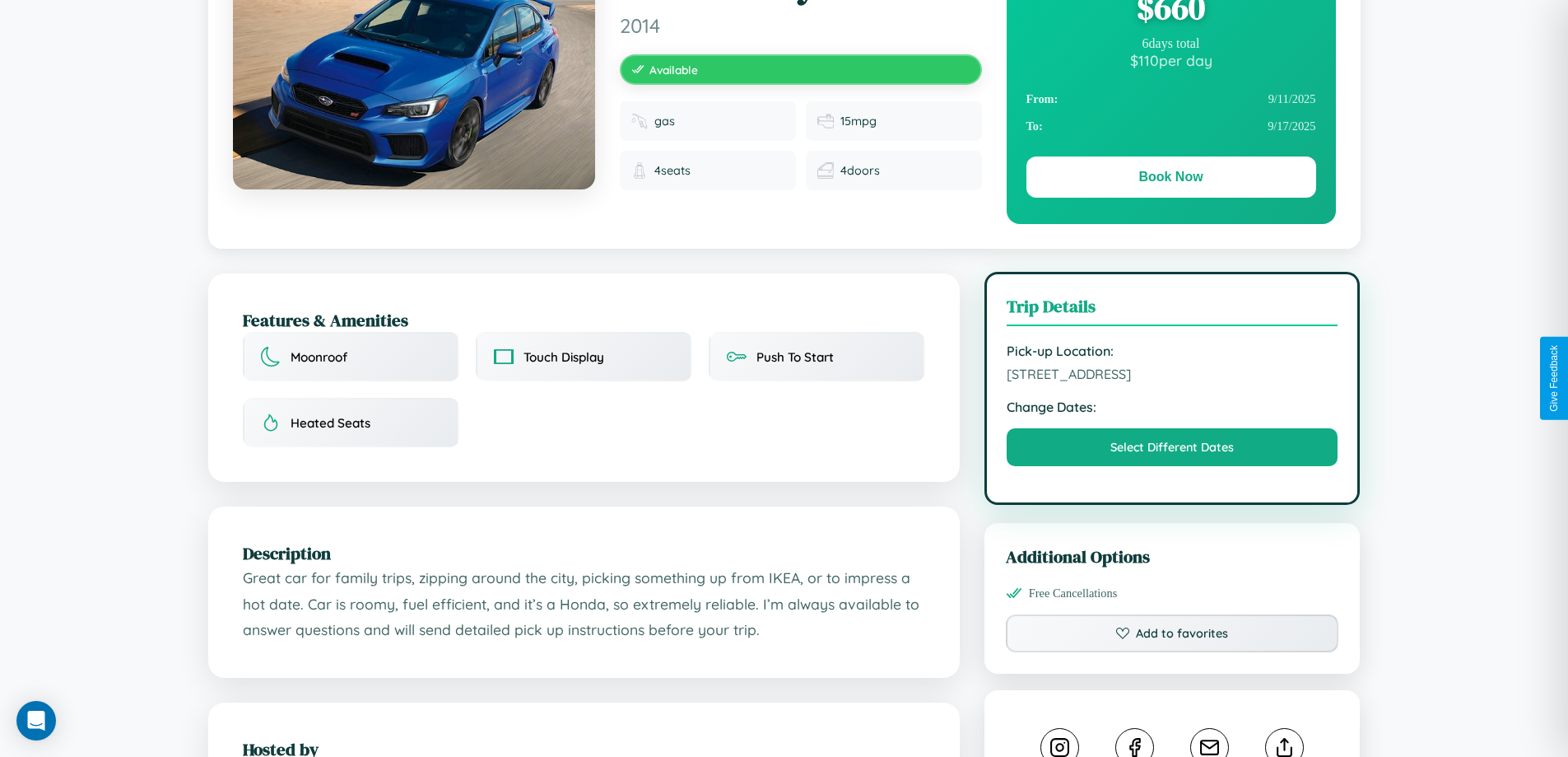
click at [1173, 376] on span "7564 School Street Delhi Delhi 52460 India" at bounding box center [1173, 373] width 331 height 16
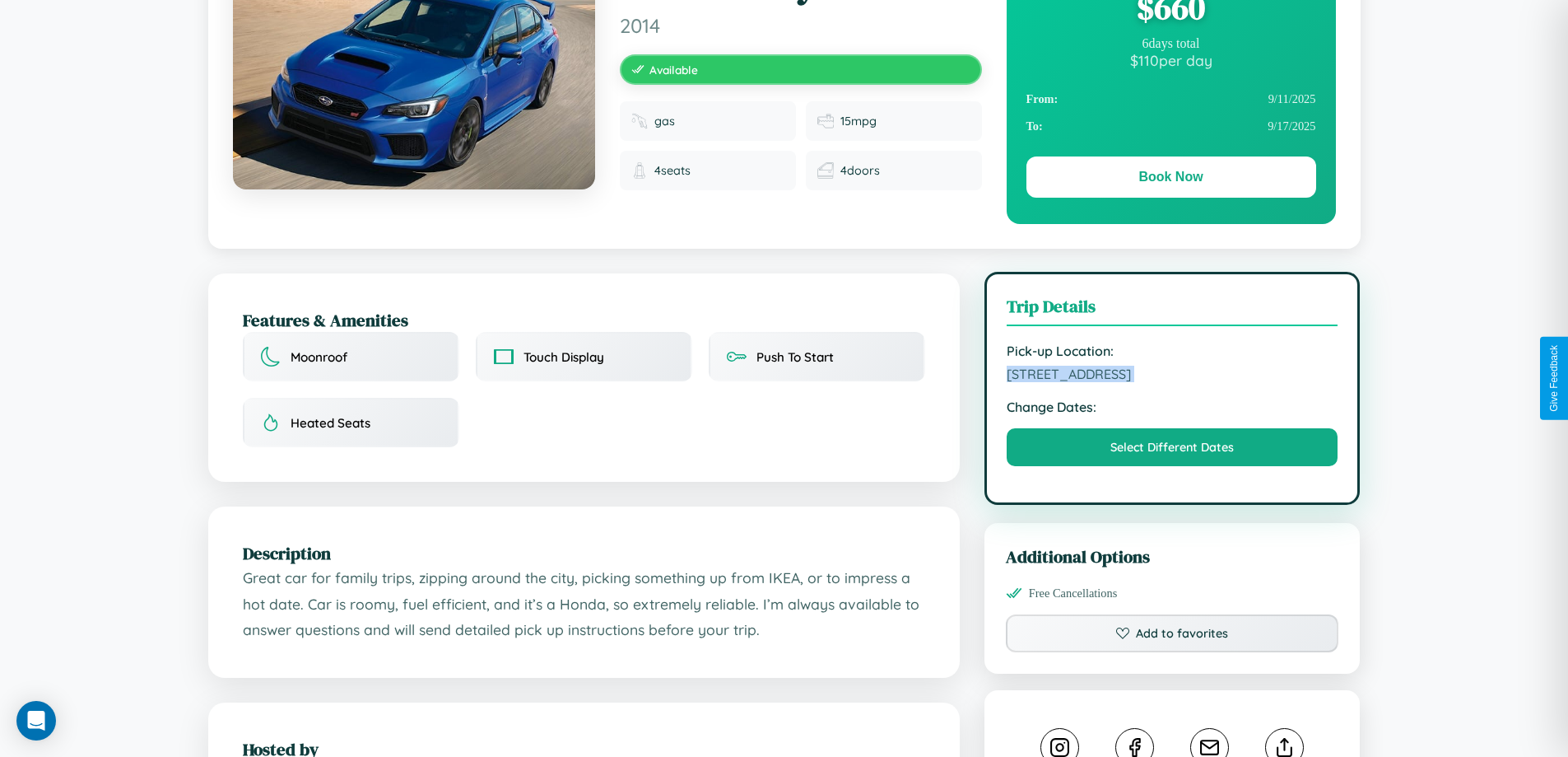
click at [1173, 376] on span "7564 School Street Delhi Delhi 52460 India" at bounding box center [1173, 373] width 331 height 16
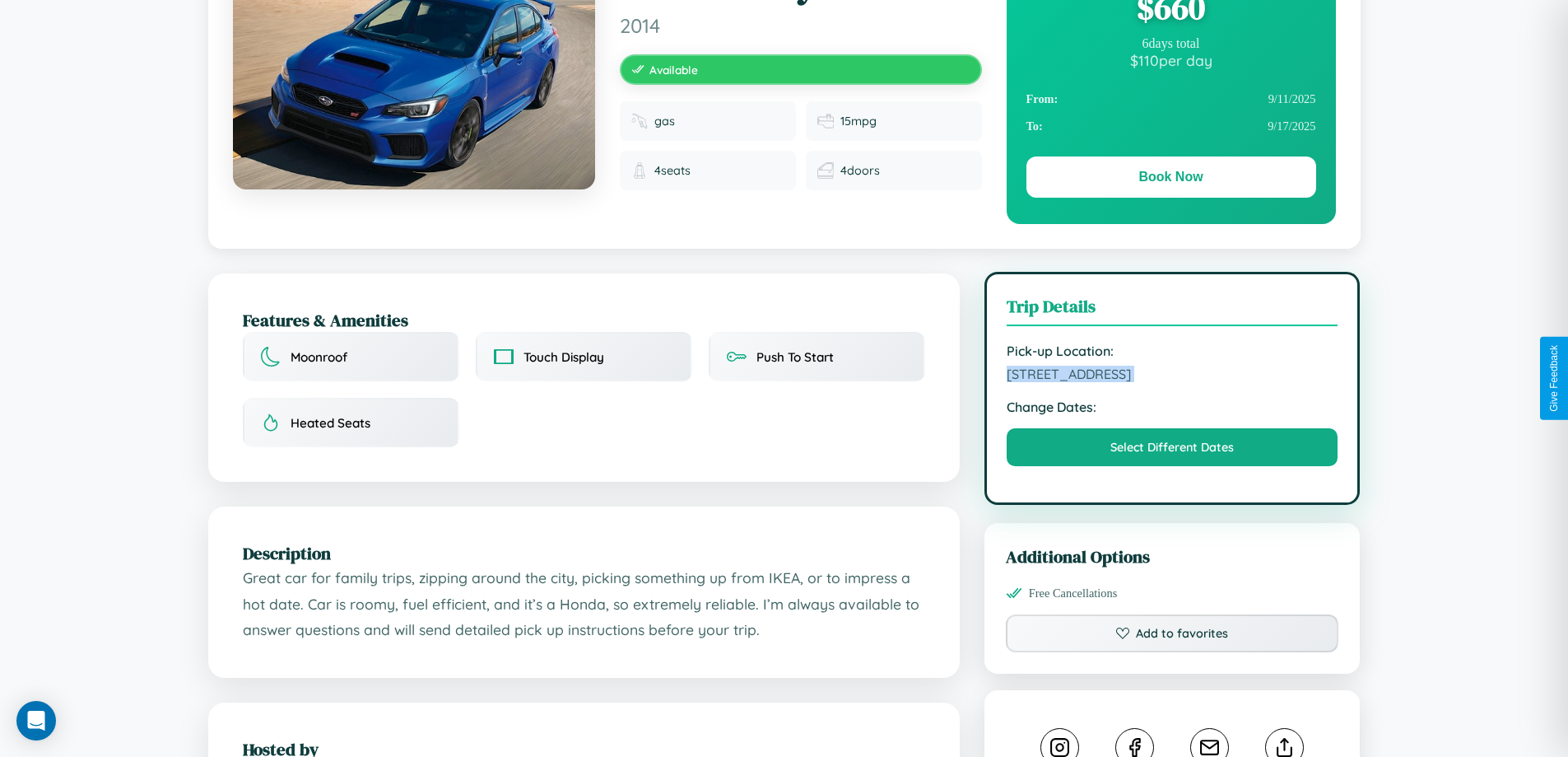
click at [1173, 376] on span "7564 School Street Delhi Delhi 52460 India" at bounding box center [1173, 373] width 331 height 16
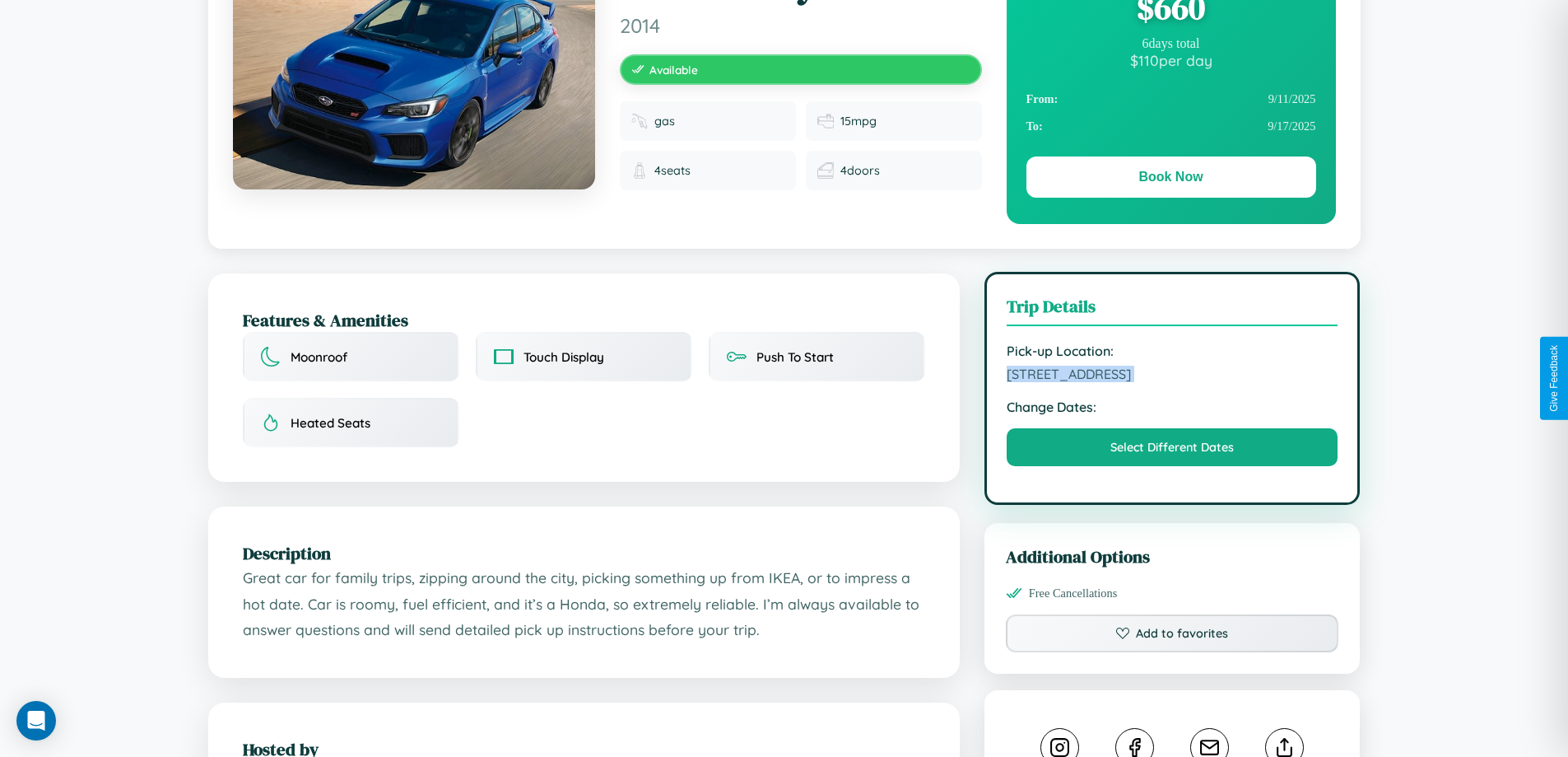
click at [1173, 376] on span "7564 School Street Delhi Delhi 52460 India" at bounding box center [1173, 373] width 331 height 16
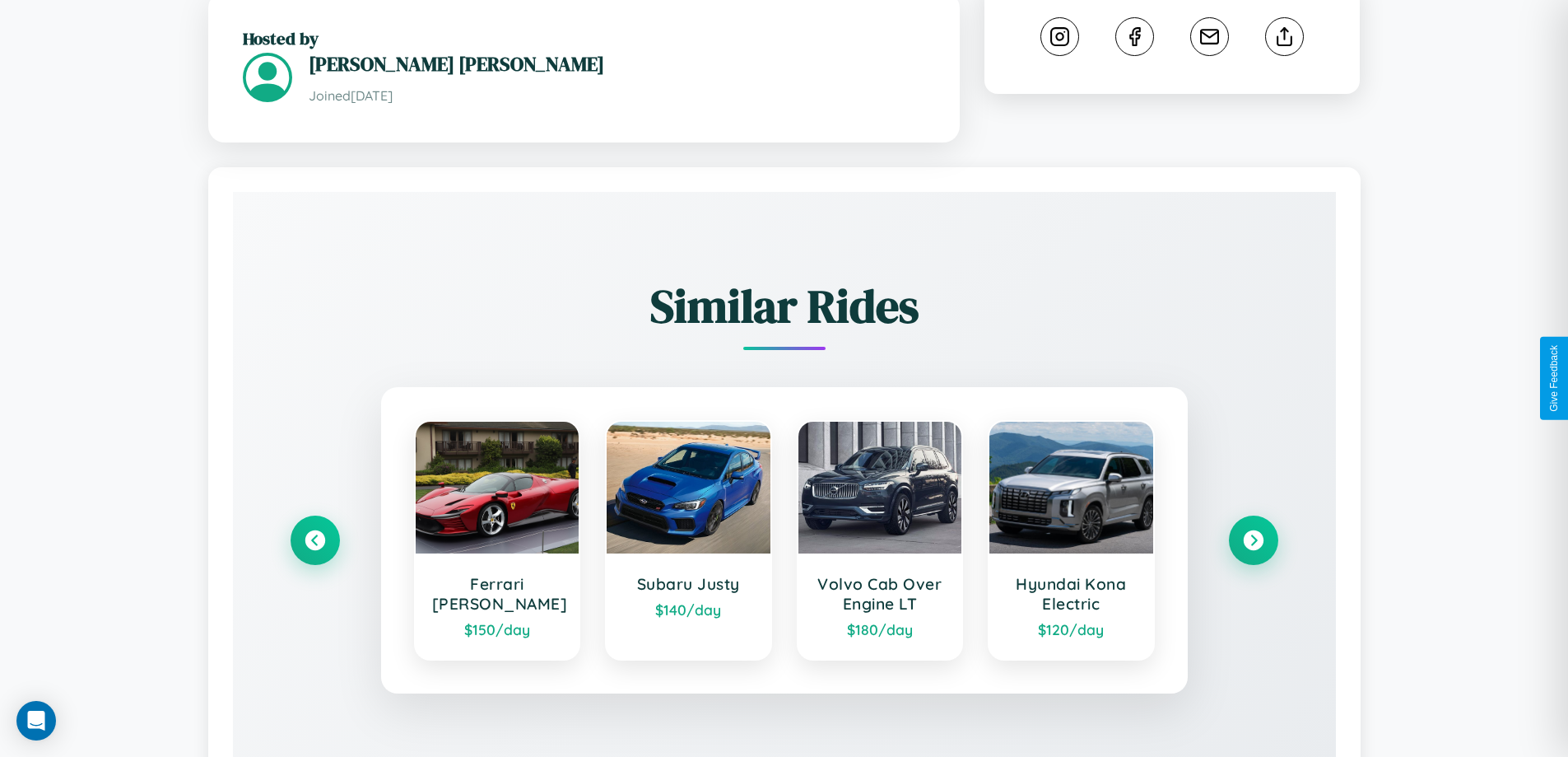
scroll to position [965, 0]
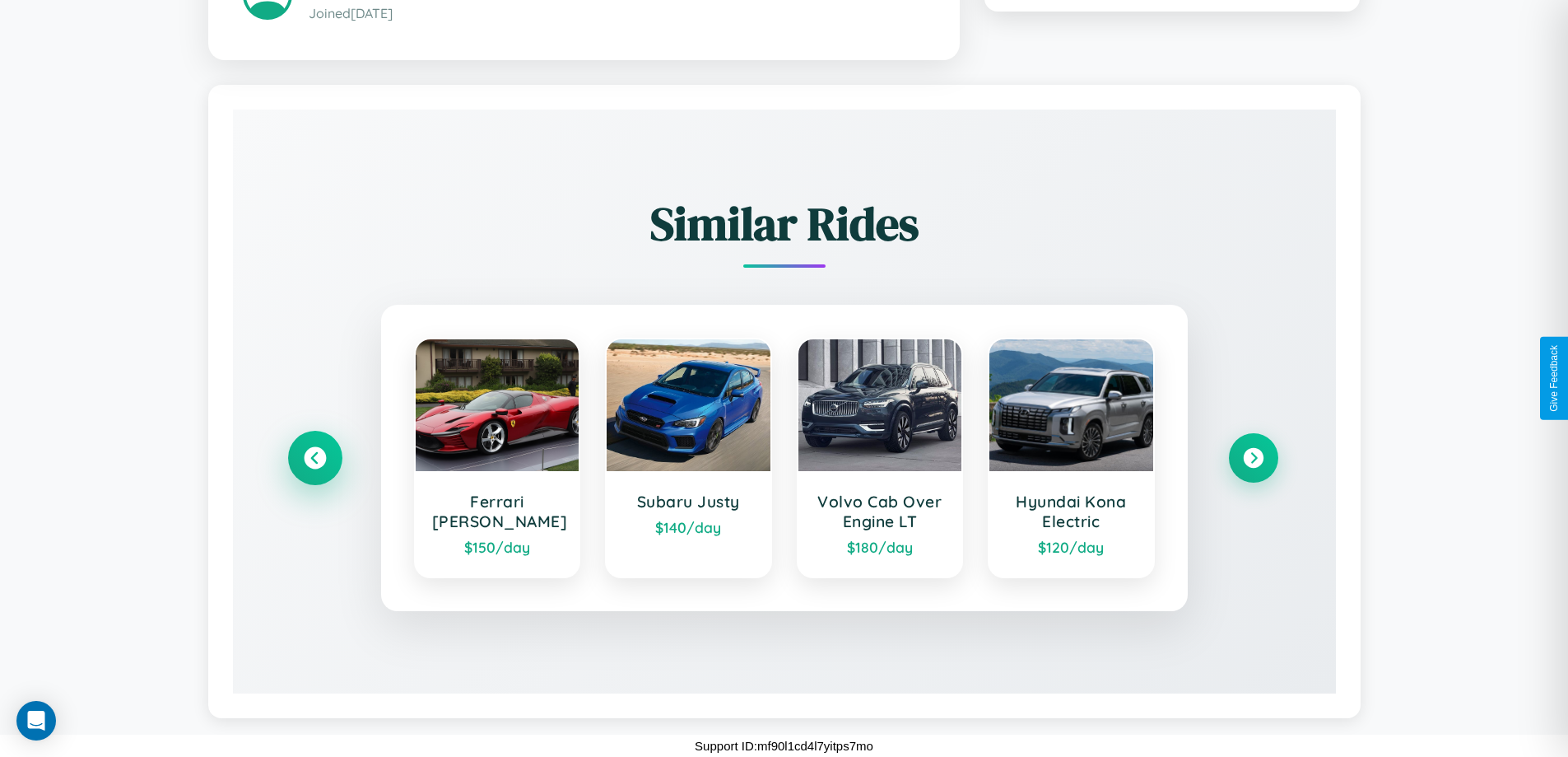
click at [314, 457] on icon at bounding box center [315, 457] width 22 height 22
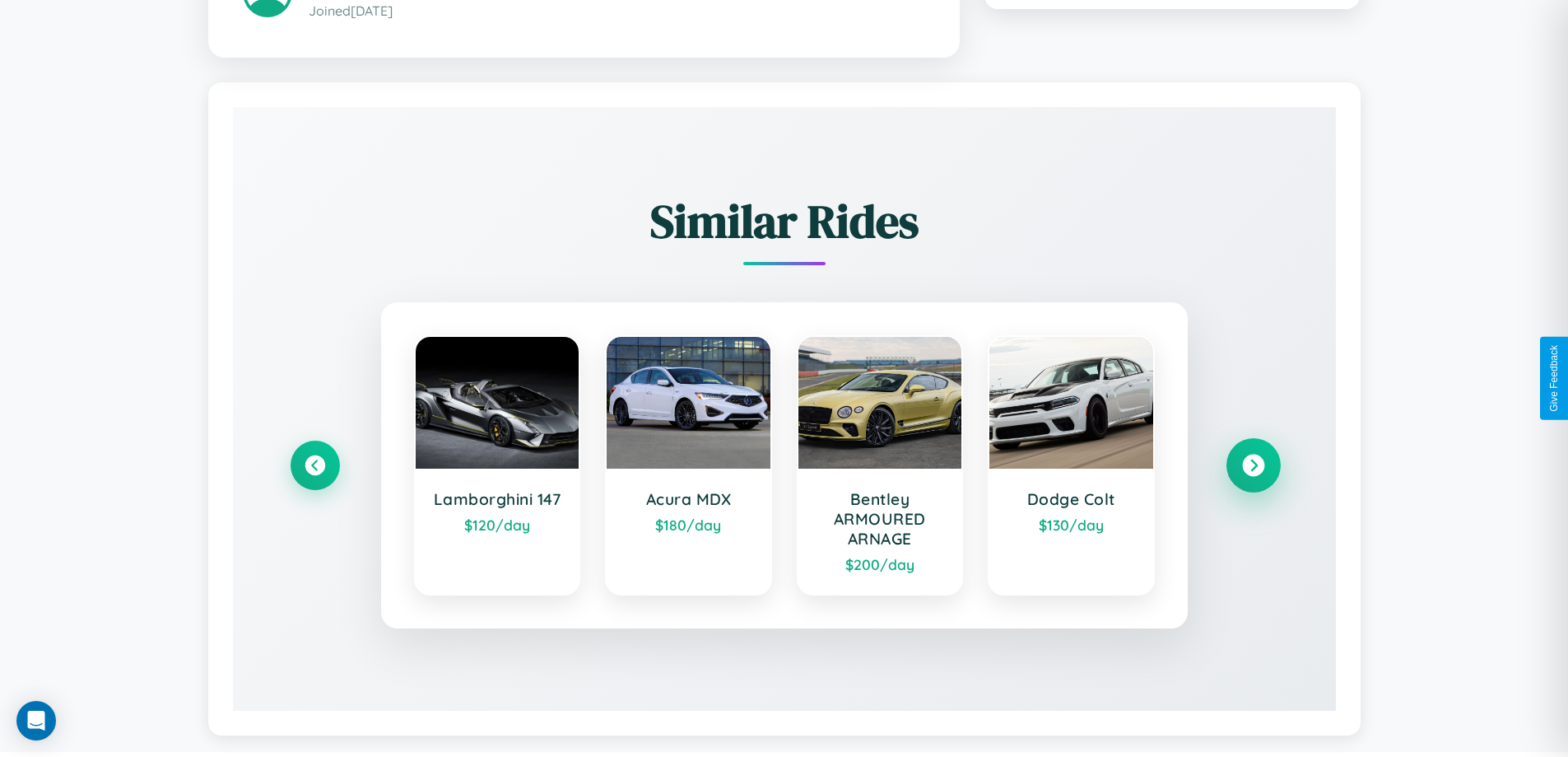
click at [1253, 467] on icon at bounding box center [1253, 465] width 22 height 22
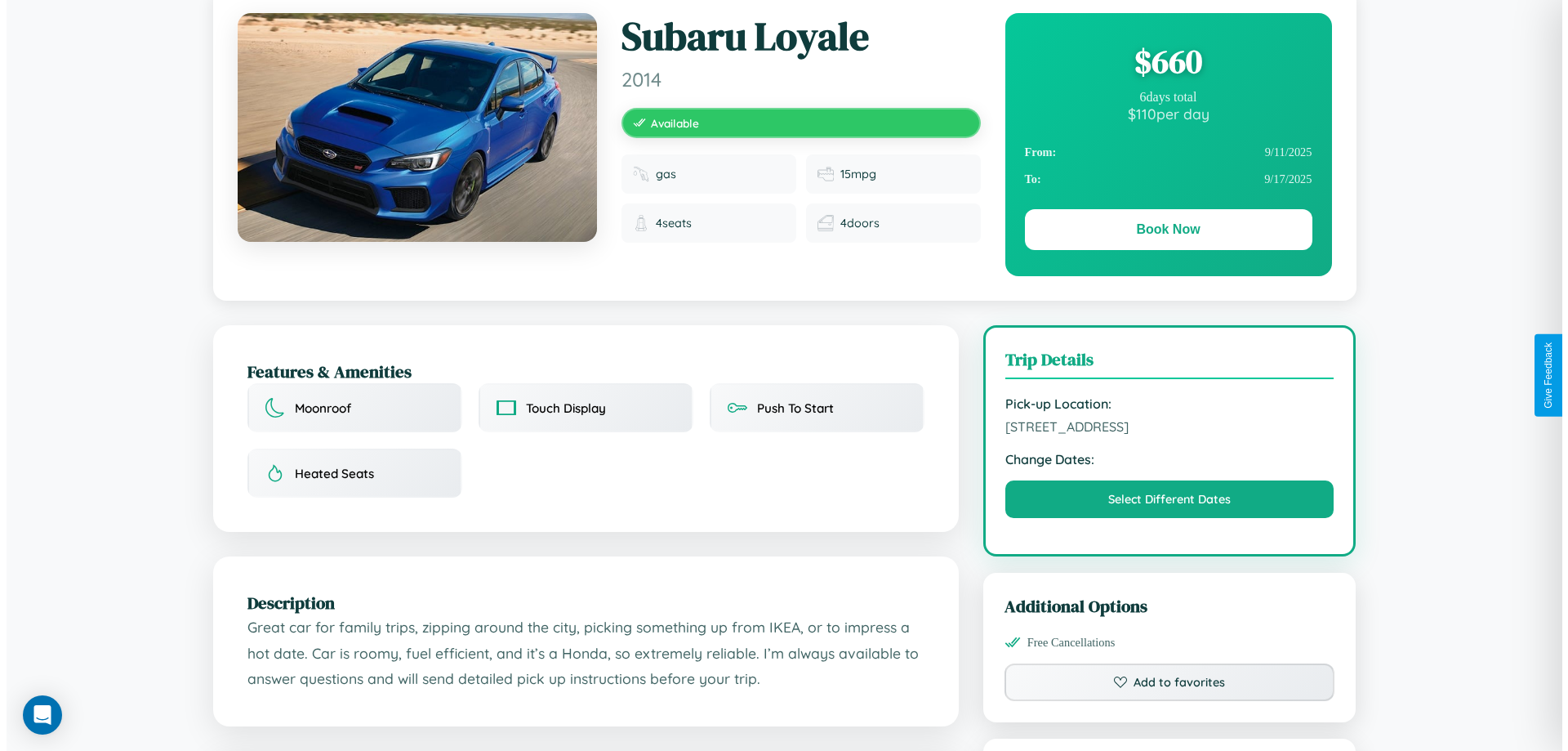
scroll to position [0, 0]
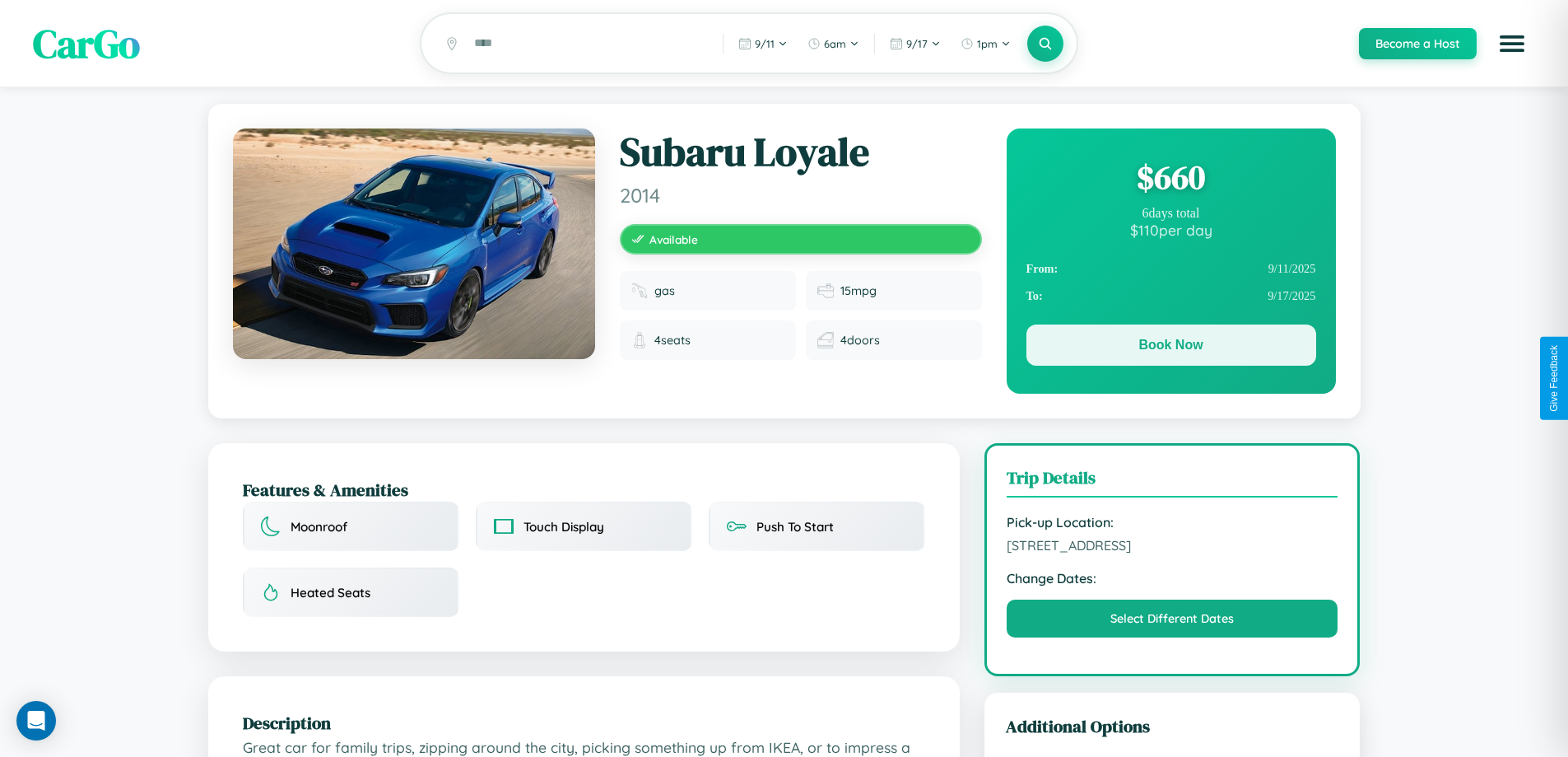
click at [1171, 348] on button "Book Now" at bounding box center [1171, 344] width 289 height 41
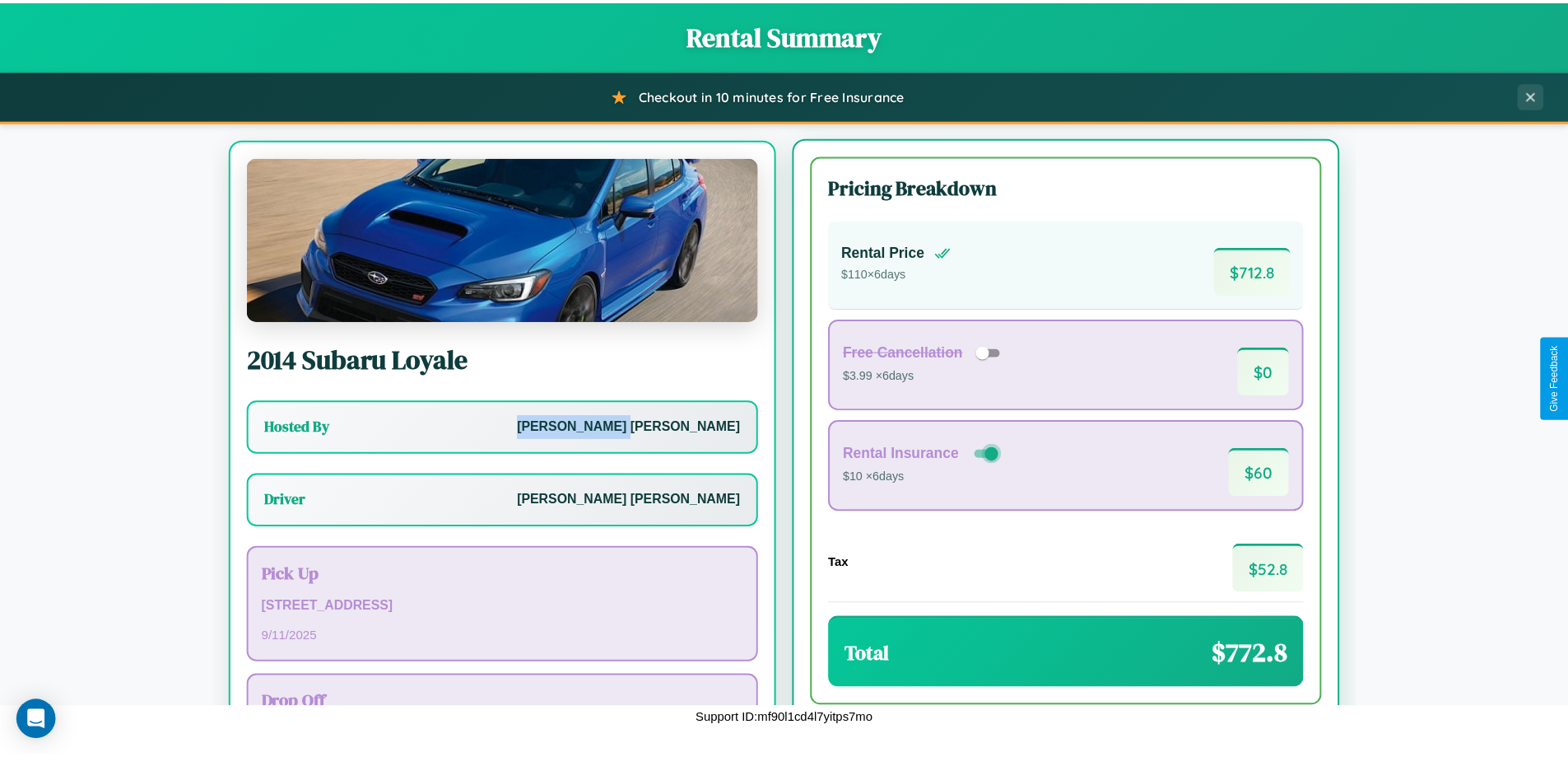
scroll to position [77, 0]
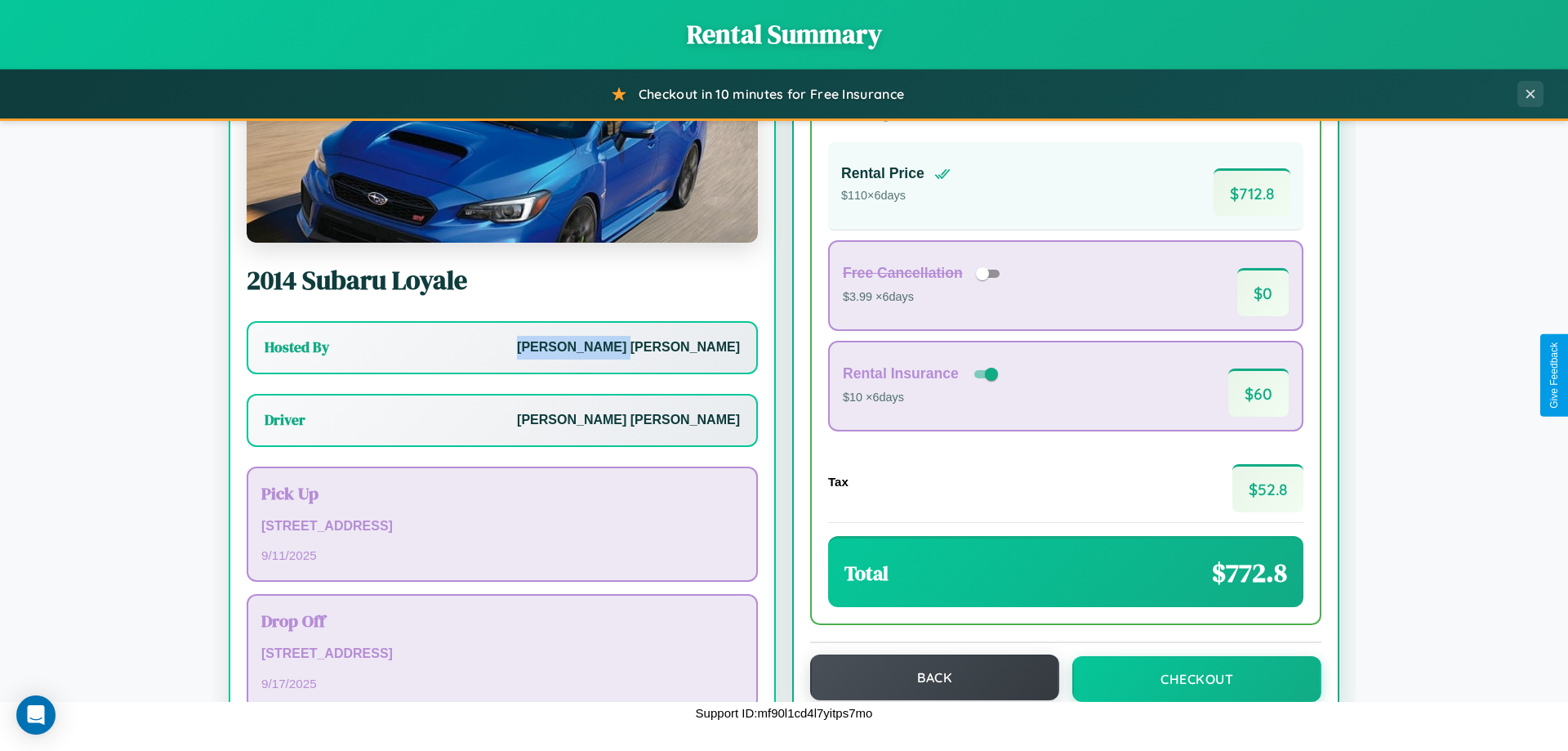
click at [927, 677] on button "Back" at bounding box center [934, 677] width 249 height 45
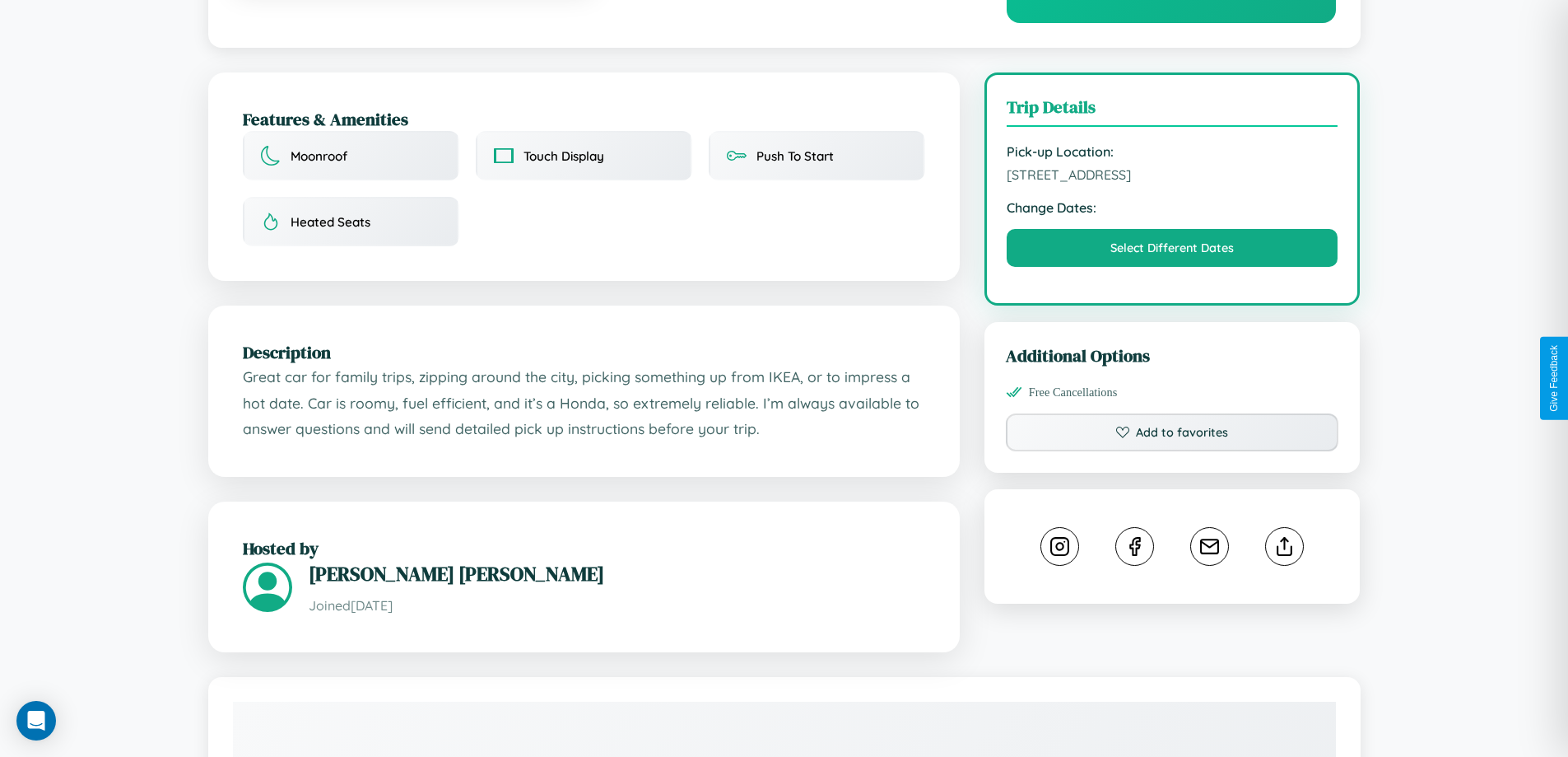
scroll to position [427, 0]
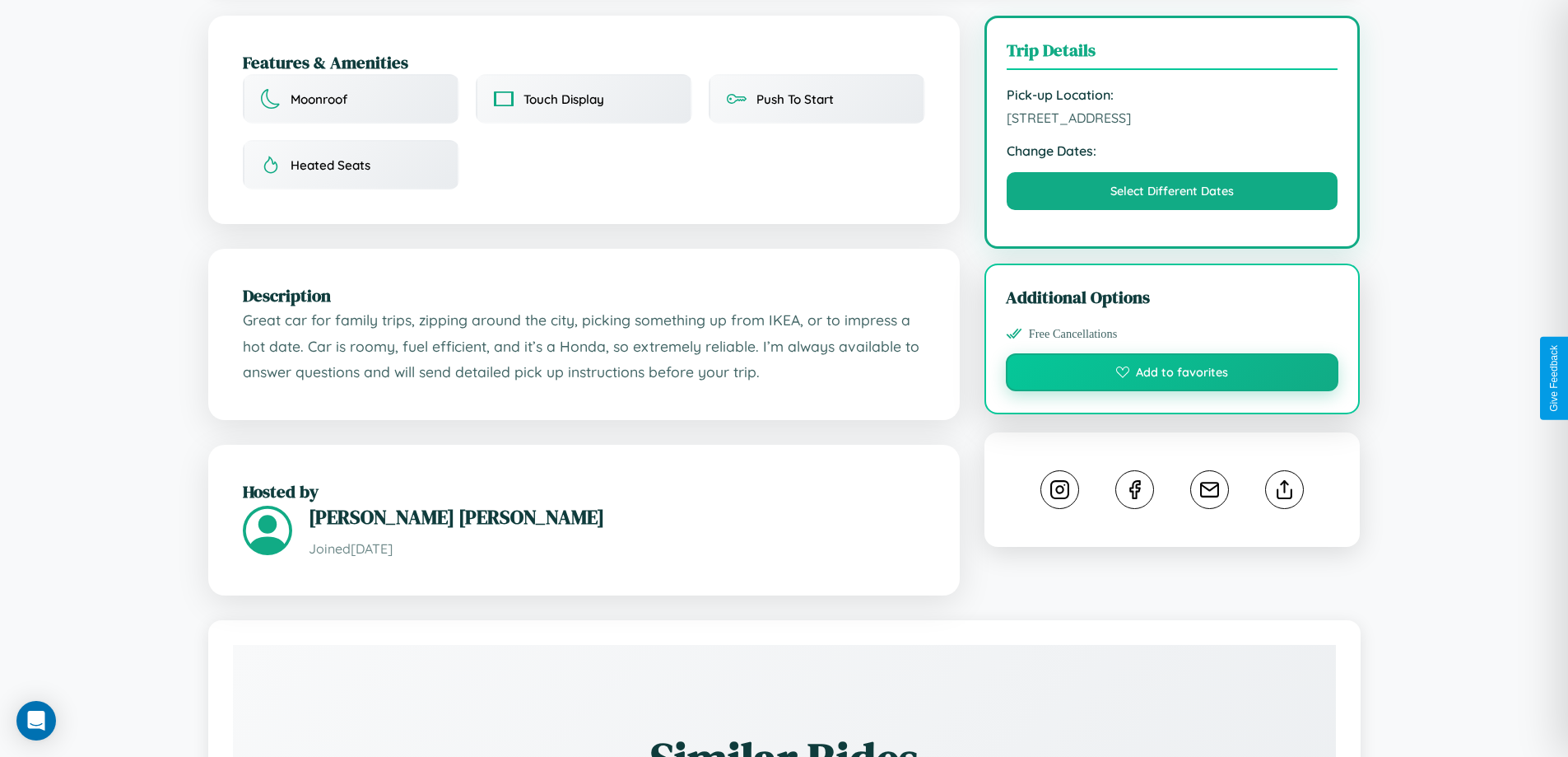
click at [1173, 374] on button "Add to favorites" at bounding box center [1173, 372] width 333 height 37
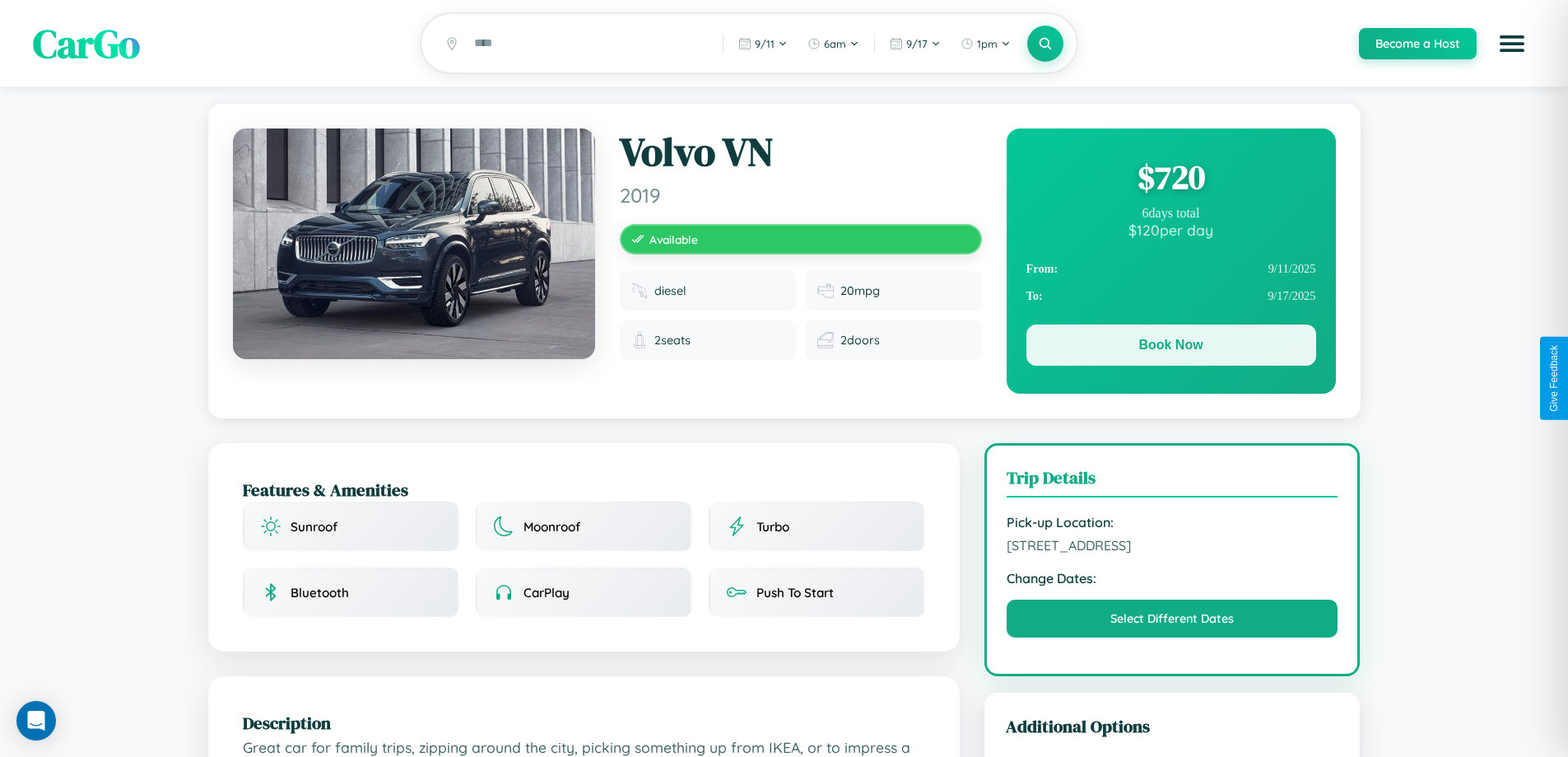
click at [1171, 347] on button "Book Now" at bounding box center [1171, 344] width 289 height 41
